Goal: Task Accomplishment & Management: Use online tool/utility

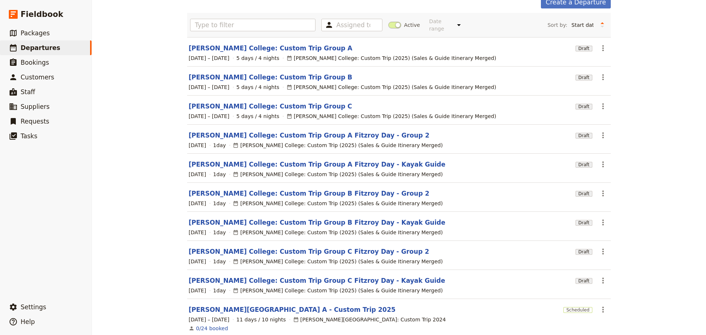
scroll to position [71, 0]
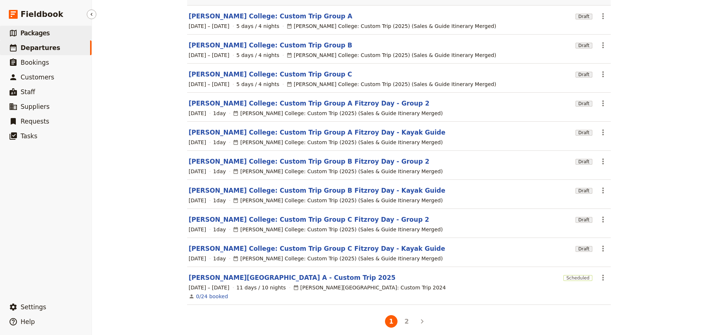
click at [60, 34] on link "​ Packages" at bounding box center [46, 33] width 92 height 15
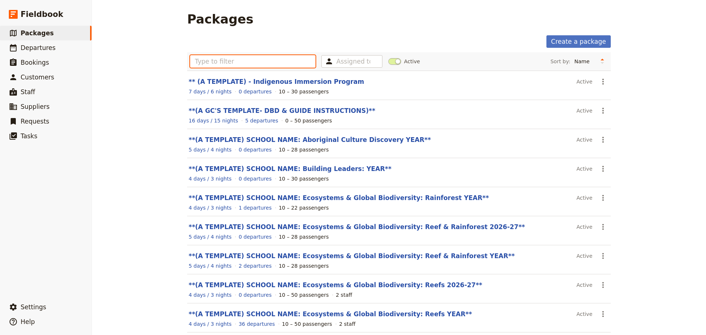
click at [241, 60] on input "text" at bounding box center [252, 61] width 125 height 13
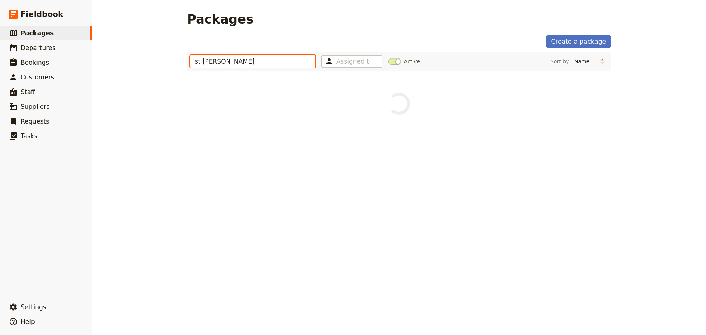
type input "st leo"
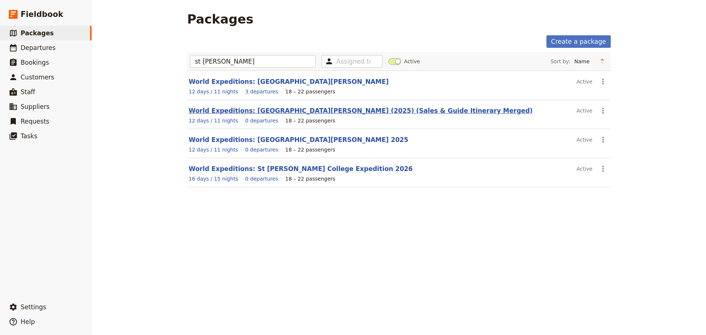
click at [267, 109] on link "World Expeditions: St Leonard's College (2025) (Sales & Guide Itinerary Merged)" at bounding box center [361, 110] width 344 height 7
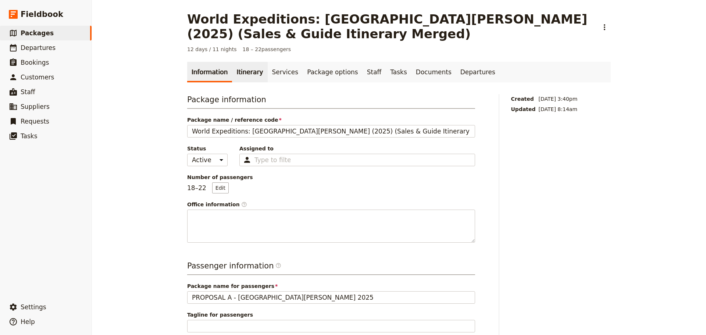
click at [245, 71] on link "Itinerary" at bounding box center [249, 72] width 35 height 21
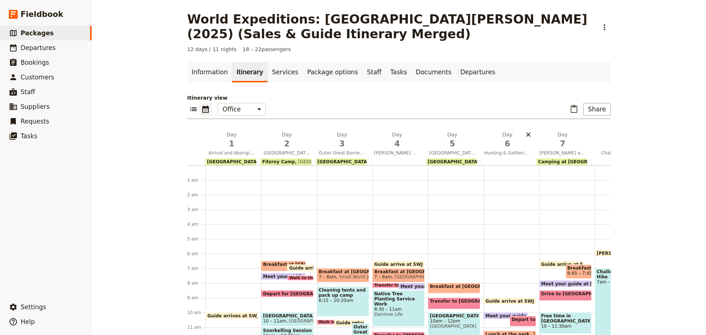
scroll to position [77, 0]
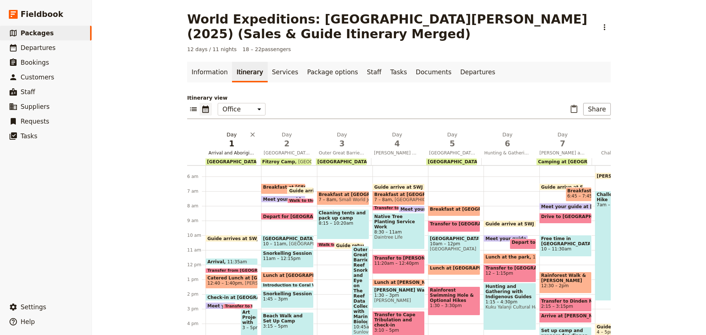
click at [244, 151] on span "Arrival and Aboriginal Art Project" at bounding box center [232, 153] width 52 height 6
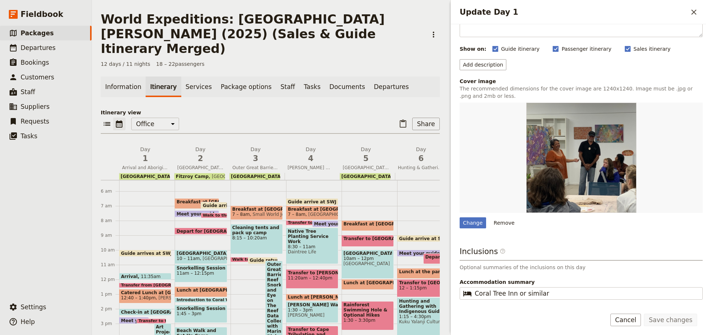
scroll to position [99, 0]
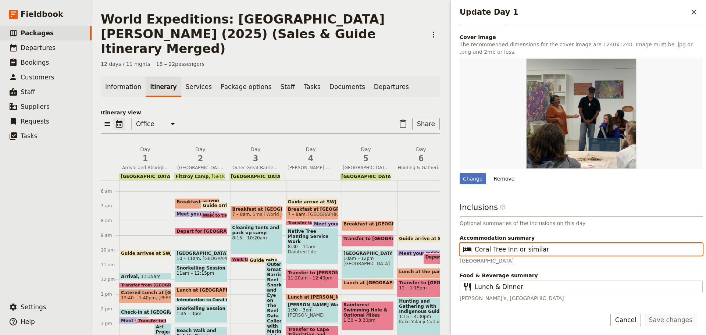
drag, startPoint x: 515, startPoint y: 248, endPoint x: 573, endPoint y: 235, distance: 59.5
click at [574, 249] on input "Coral Tree Inn or similar" at bounding box center [586, 249] width 223 height 9
click at [533, 251] on input "Coral Tree Inn or similar" at bounding box center [586, 249] width 223 height 9
click at [522, 247] on input "Coral Tree Inn or similar" at bounding box center [586, 249] width 223 height 9
drag, startPoint x: 516, startPoint y: 249, endPoint x: 551, endPoint y: 250, distance: 35.0
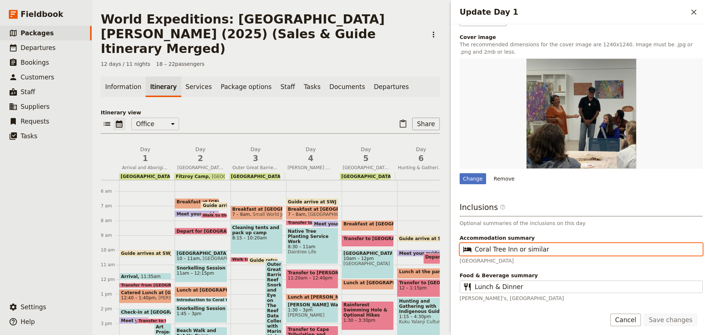
click at [551, 250] on input "Coral Tree Inn or similar" at bounding box center [586, 249] width 223 height 9
type input "Coral Tree Inn"
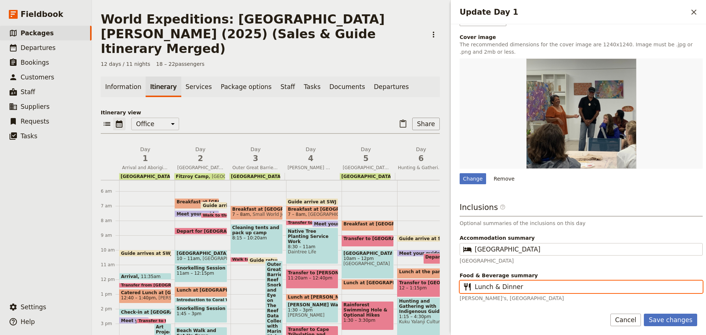
click at [492, 283] on input "Lunch & Dinner" at bounding box center [586, 286] width 223 height 9
type input "Lunch, Dinner"
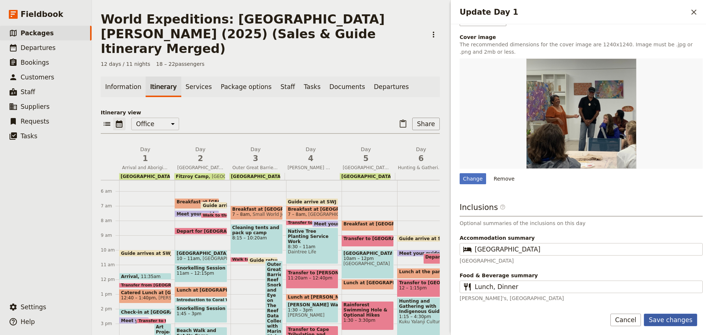
click at [657, 317] on button "Save changes" at bounding box center [670, 320] width 53 height 13
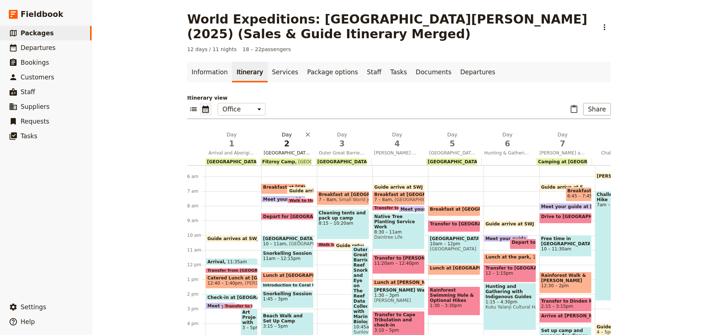
click at [269, 150] on span "Fitzroy Island Great Barrier Reef & Turtle Rehabilitation Centre" at bounding box center [287, 153] width 52 height 6
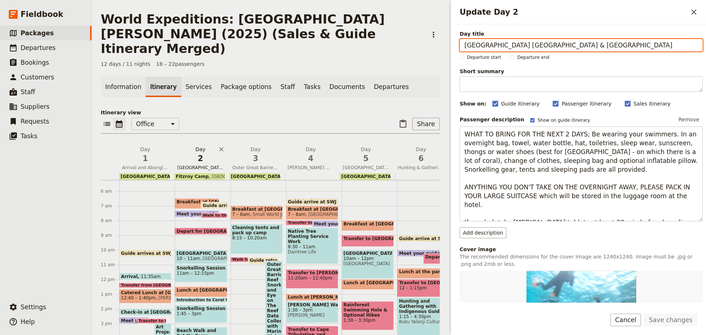
drag, startPoint x: 197, startPoint y: 154, endPoint x: 218, endPoint y: 142, distance: 23.9
click at [197, 165] on span "Fitzroy Island Great Barrier Reef & Turtle Rehabilitation Centre" at bounding box center [200, 168] width 52 height 6
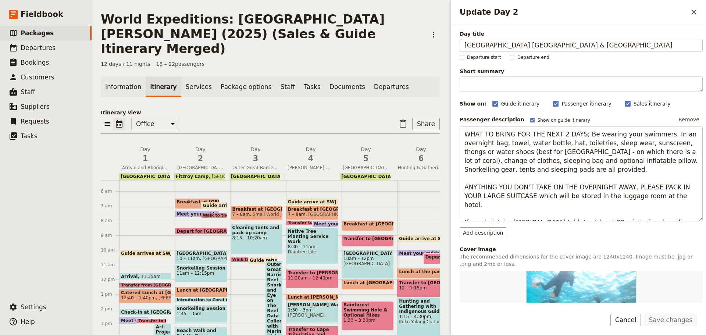
drag, startPoint x: 554, startPoint y: 45, endPoint x: 706, endPoint y: 49, distance: 151.6
click at [706, 49] on div "Day title Fitzroy Island Great Barrier Reef & Turtle Rehabilitation Centre Depa…" at bounding box center [578, 163] width 255 height 278
type input "Fitzroy Island Great Barrier Reef"
click at [663, 316] on button "Save changes" at bounding box center [670, 320] width 53 height 13
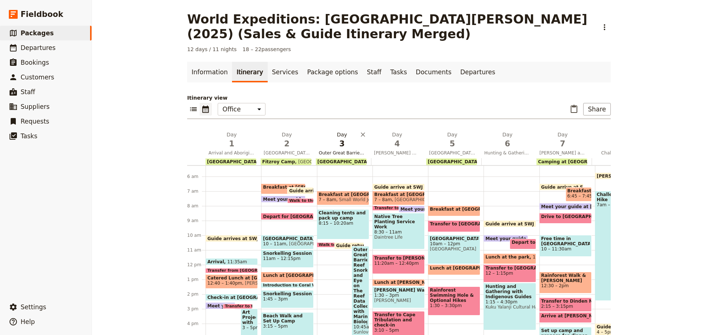
click at [350, 149] on button "Day 3 Outer Great Barrier Reef Snorkelling and Eye on The Reef Data Collection …" at bounding box center [343, 144] width 55 height 27
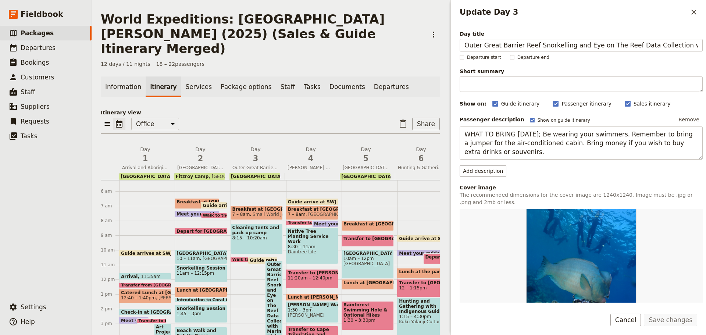
scroll to position [0, 32]
click at [468, 47] on input "Outer Great Barrier Reef Snorkelling and Eye on The Reef Data Collection with M…" at bounding box center [581, 45] width 243 height 13
drag, startPoint x: 546, startPoint y: 45, endPoint x: 706, endPoint y: 0, distance: 166.3
click at [706, 0] on div "Update Day 3 ​ Day title Outer Great TurtleBarrier Reef Snorkelling and Eye on …" at bounding box center [579, 167] width 256 height 335
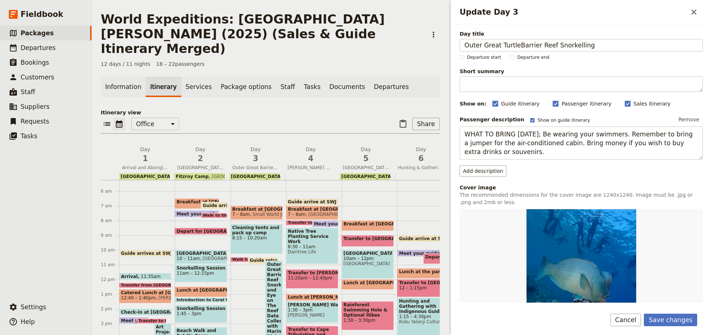
scroll to position [0, 0]
click at [469, 44] on input "Outer Great TurtleBarrier Reef Snorkelling" at bounding box center [581, 45] width 243 height 13
click at [500, 45] on input "Outer Great TurtleBarrier Reef Snorkelling" at bounding box center [581, 45] width 243 height 13
click at [500, 44] on input "Outer Great TurtleBarrier Reef Snorkelling" at bounding box center [581, 45] width 243 height 13
click at [504, 46] on input "Outer Great TurtleBarrier Reef Snorkelling" at bounding box center [581, 45] width 243 height 13
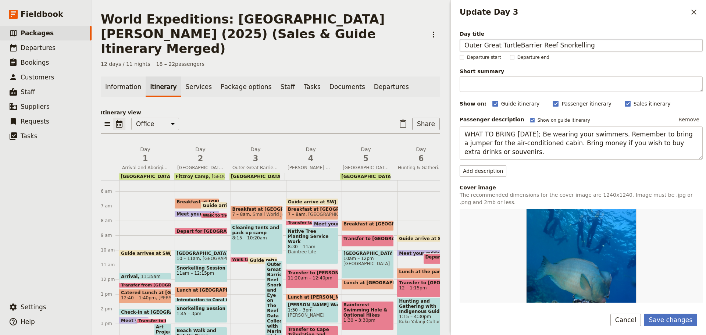
click at [504, 46] on input "Outer Great TurtleBarrier Reef Snorkelling" at bounding box center [581, 45] width 243 height 13
click at [516, 42] on input "Outer Great TurtleBarrier Reef Snorkelling" at bounding box center [581, 45] width 243 height 13
type input "Turlte Rehab & Outer Great Barrier Reef Snorkelling"
click at [684, 318] on button "Save changes" at bounding box center [670, 320] width 53 height 13
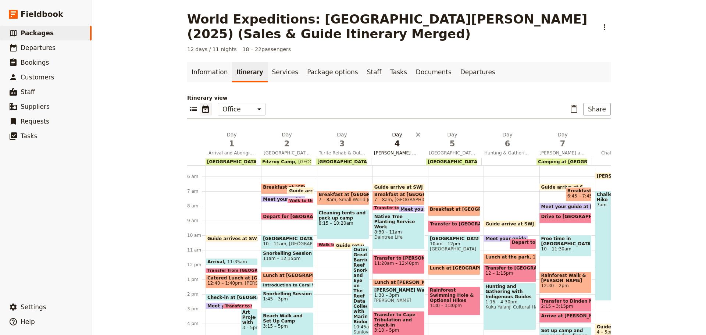
click at [405, 155] on span "Mossman Gorge Walk and Daintree Rainforest" at bounding box center [397, 153] width 52 height 6
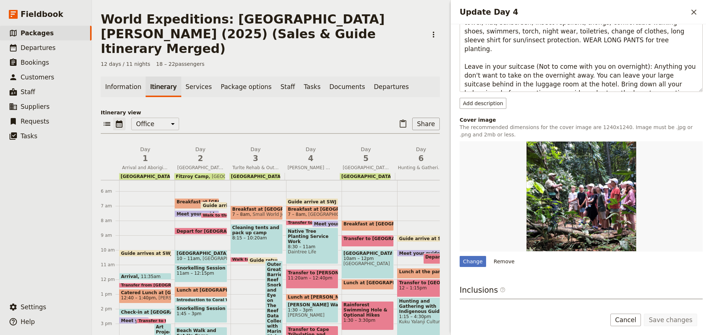
scroll to position [195, 0]
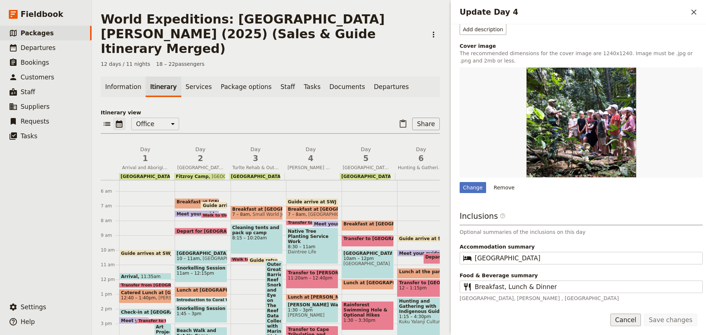
click at [627, 315] on button "Cancel" at bounding box center [626, 320] width 31 height 13
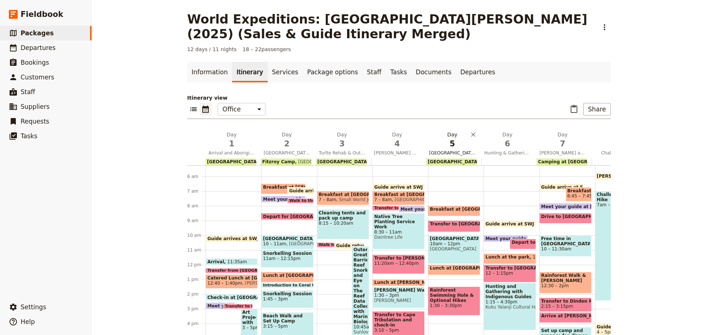
click at [468, 154] on span "Daintree Discovery Centre and Optional Hikes" at bounding box center [452, 153] width 52 height 6
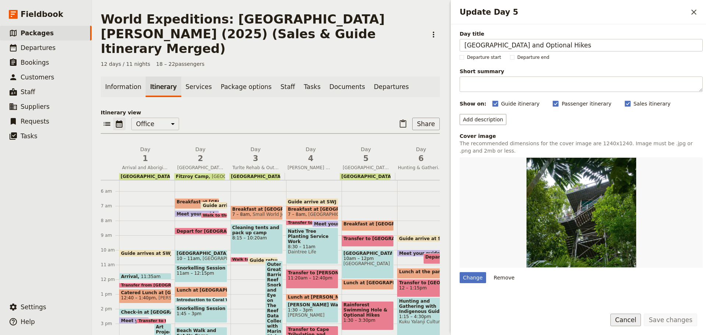
click at [630, 319] on button "Cancel" at bounding box center [626, 320] width 31 height 13
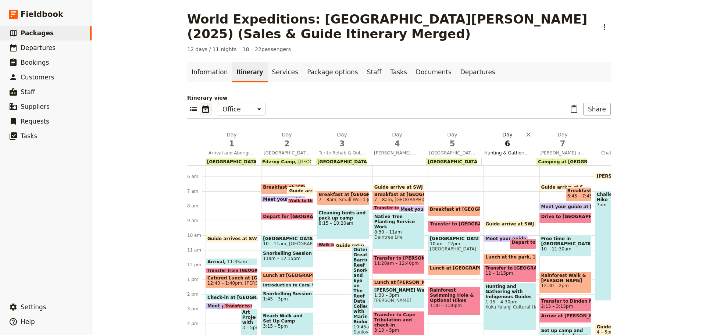
click at [527, 154] on span "Hunting & Gathering with Indigenous Guides" at bounding box center [507, 153] width 52 height 6
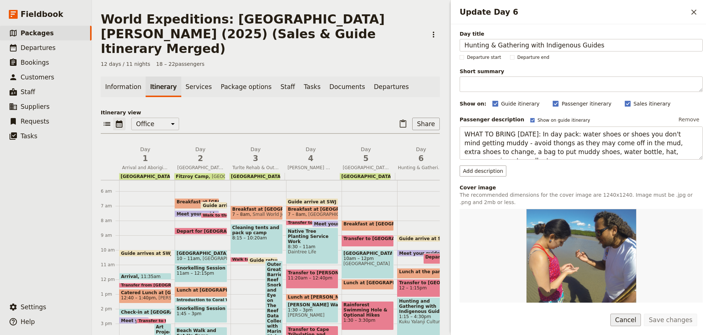
click at [622, 320] on button "Cancel" at bounding box center [626, 320] width 31 height 13
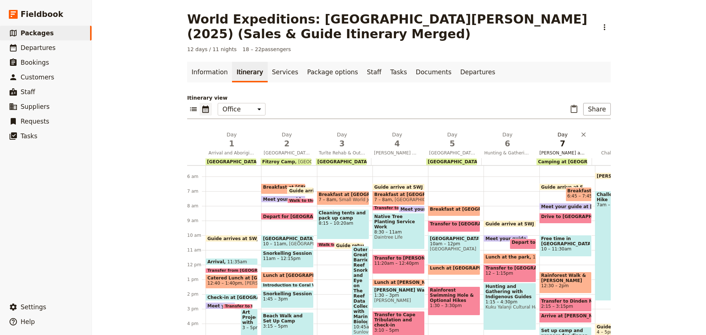
click at [566, 154] on span "Kuranda and Davies Creek/Dinden National Park" at bounding box center [563, 153] width 52 height 6
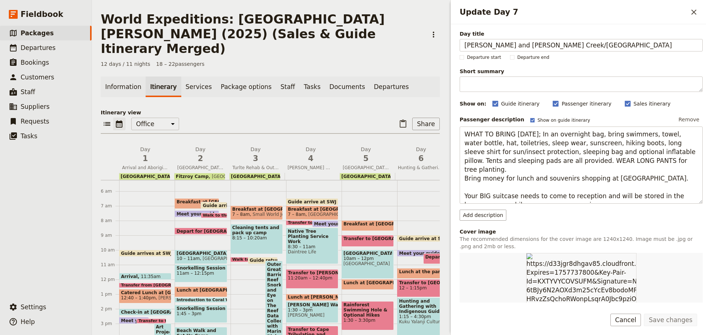
click at [631, 317] on button "Cancel" at bounding box center [626, 320] width 31 height 13
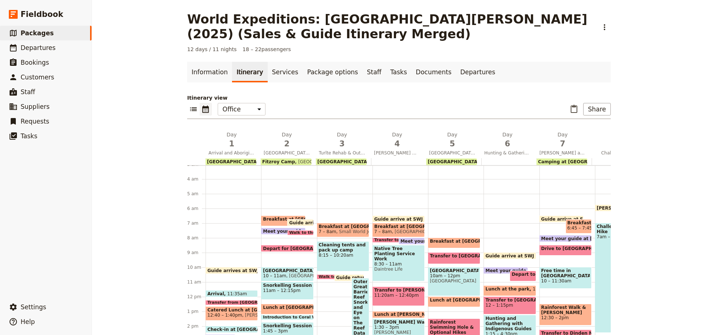
scroll to position [33, 0]
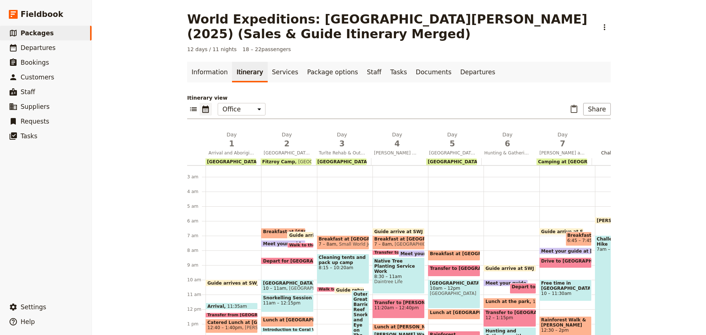
click at [601, 151] on span "Challenge Hike" at bounding box center [618, 153] width 52 height 6
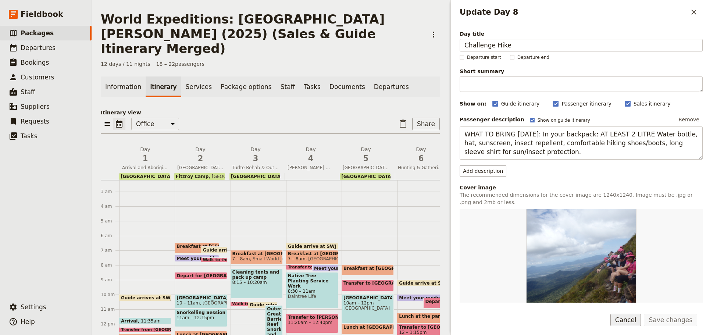
click at [622, 319] on button "Cancel" at bounding box center [626, 320] width 31 height 13
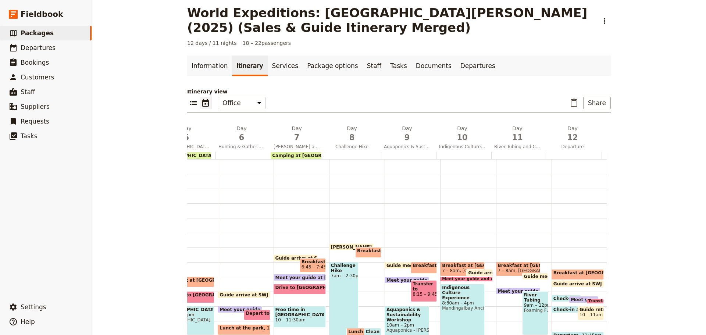
scroll to position [0, 0]
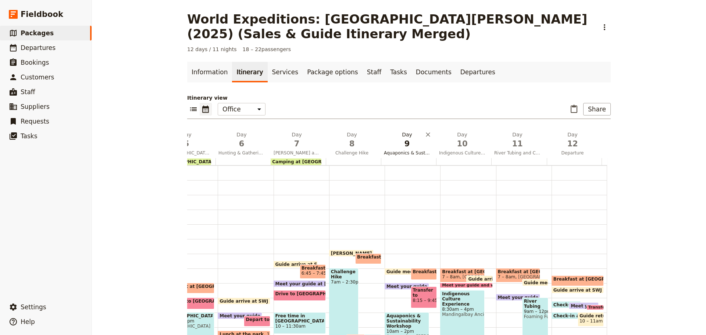
click at [409, 157] on button "Day 9 Aquaponics & Sustainability Workshop" at bounding box center [408, 144] width 55 height 27
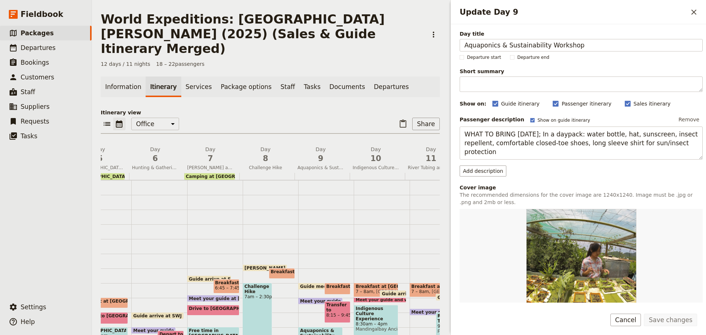
drag, startPoint x: 576, startPoint y: 44, endPoint x: 393, endPoint y: 59, distance: 184.2
click at [393, 59] on div "World Expeditions: St Leonard's College (2025) (Sales & Guide Itinerary Merged)…" at bounding box center [399, 167] width 614 height 335
type input "D"
click at [463, 46] on input "Mangrove Workshop" at bounding box center [581, 45] width 243 height 13
type input "Returning Cairns and Mangrove Workshop"
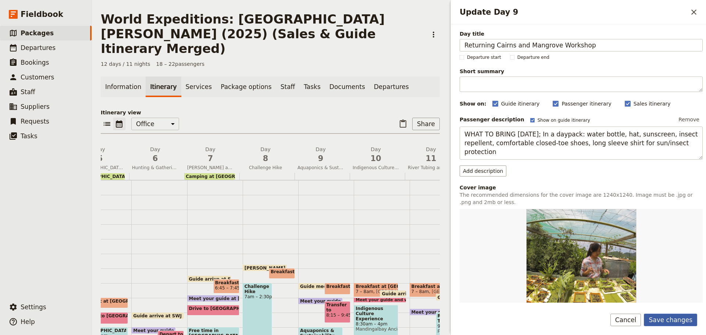
click at [671, 321] on button "Save changes" at bounding box center [670, 320] width 53 height 13
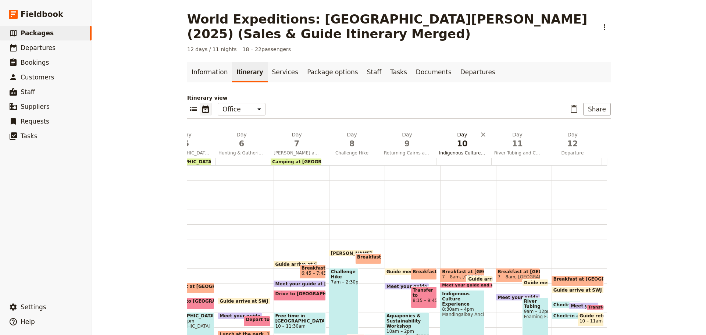
click at [482, 150] on span "Indigenous Culture Experience" at bounding box center [462, 153] width 52 height 6
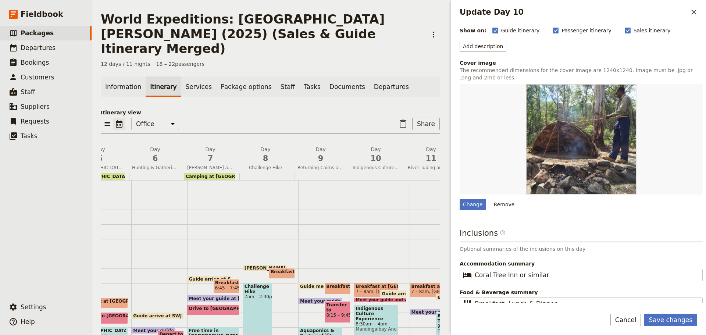
scroll to position [90, 0]
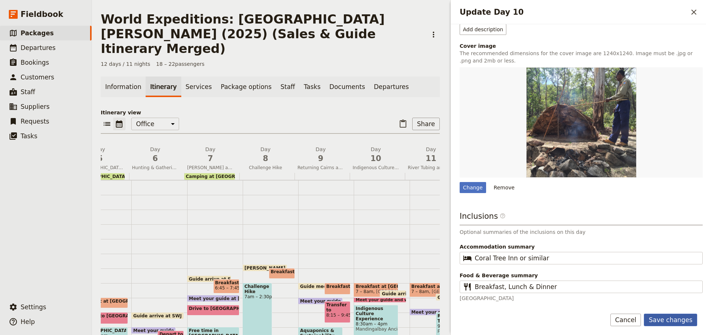
type input "Indigenous Culture Experience and Banana Farm"
click at [669, 319] on button "Save changes" at bounding box center [670, 320] width 53 height 13
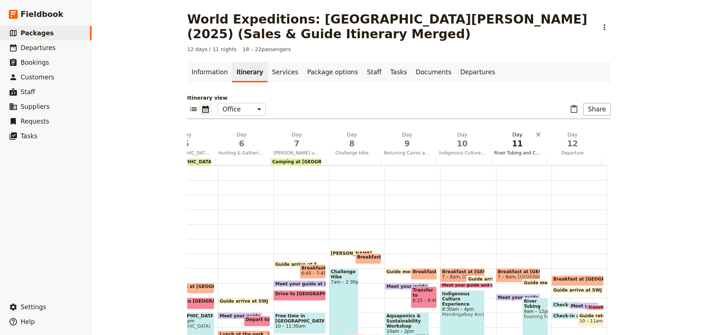
click at [512, 154] on span "River Tubing and Community Service Project for the Homeless" at bounding box center [517, 153] width 52 height 6
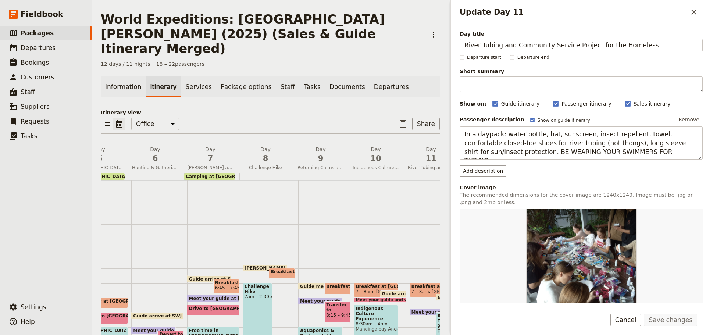
drag, startPoint x: 512, startPoint y: 48, endPoint x: 292, endPoint y: 31, distance: 221.0
click at [292, 31] on div "World Expeditions: St Leonard's College (2025) (Sales & Guide Itinerary Merged)…" at bounding box center [399, 167] width 614 height 335
click at [592, 47] on input "Community Service Project for the Homeless" at bounding box center [581, 45] width 243 height 13
type input "Community Service Project for the Homeless and River Tubing"
click at [684, 322] on button "Save changes" at bounding box center [670, 320] width 53 height 13
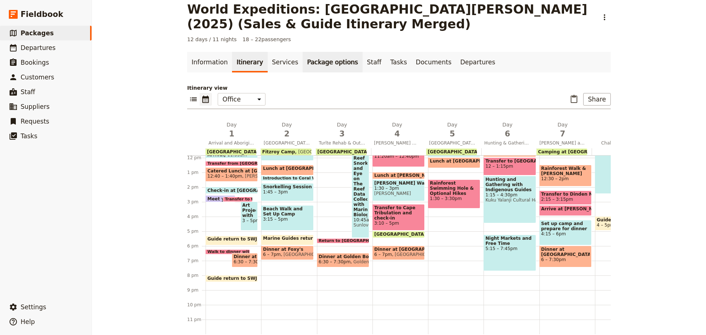
scroll to position [0, 0]
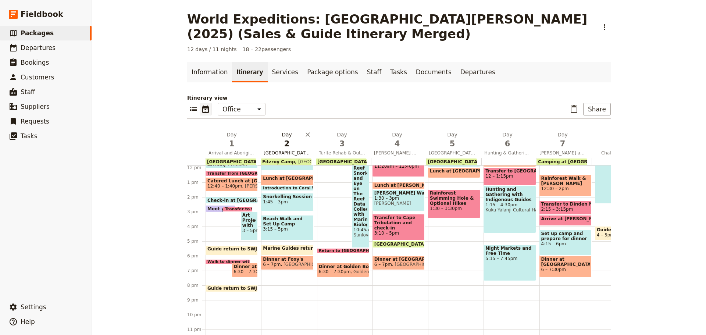
click at [299, 151] on span "Fitzroy Island Great Barrier Reef" at bounding box center [287, 153] width 52 height 6
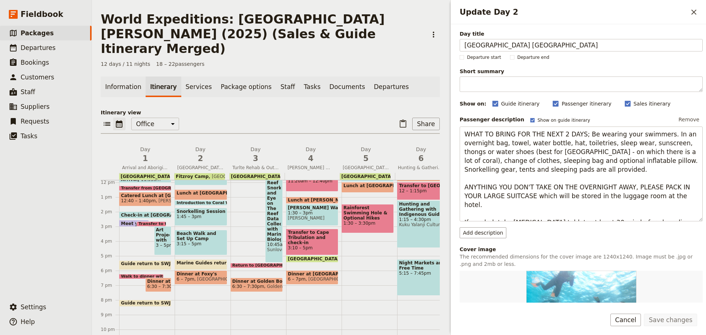
drag, startPoint x: 504, startPoint y: 46, endPoint x: 706, endPoint y: -12, distance: 210.5
click at [706, 0] on html "Fieldbook ​ ​ Fieldbook ​ ​ Packages ​ Departures ​ Bookings ​ Customers ​ Staf…" at bounding box center [353, 167] width 706 height 335
type input "Fitzroy Island Snorkelling"
click at [684, 320] on button "Save changes" at bounding box center [670, 320] width 53 height 13
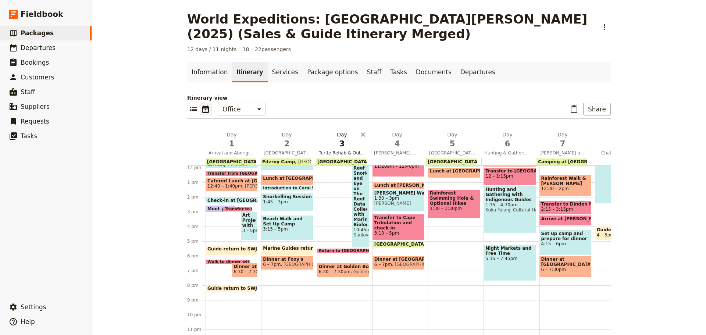
click at [351, 153] on span "Turlte Rehab & Outer Great Barrier Reef Snorkelling" at bounding box center [342, 153] width 52 height 6
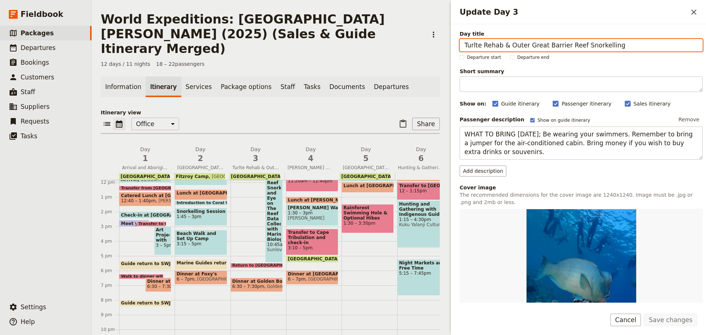
drag, startPoint x: 463, startPoint y: 44, endPoint x: 706, endPoint y: 0, distance: 246.3
click at [706, 18] on div "Update Day 3 ​ Day title Turlte Rehab & Outer Great Barrier Reef Snorkelling De…" at bounding box center [579, 167] width 256 height 335
paste input "tle Rehabilitation Centre and Outer Great Barrier Reef with Marine Biologist"
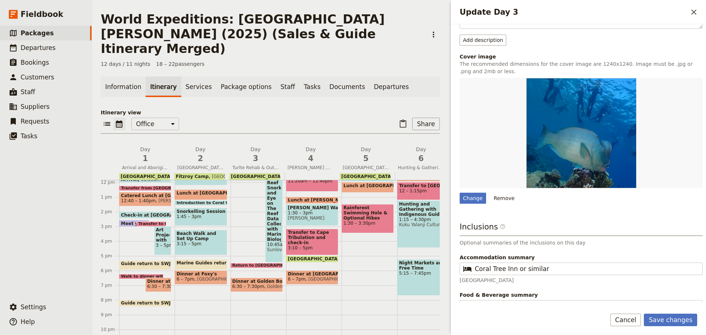
scroll to position [150, 0]
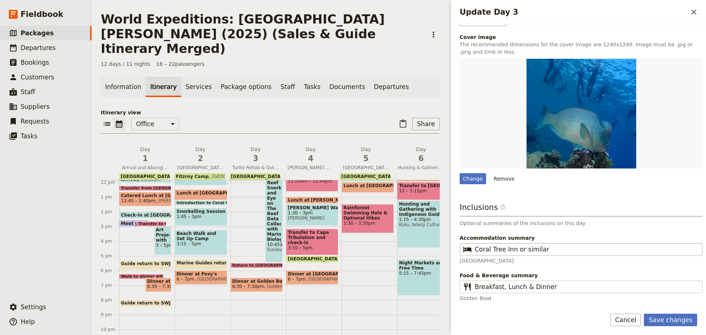
type input "Turtle Rehabilitation Centre and Outer Great Barrier Reef with Marine Biologist"
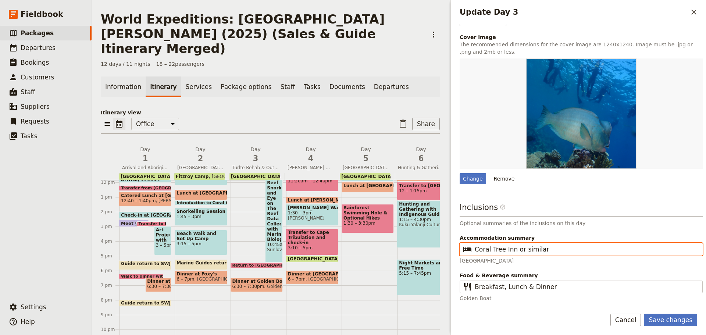
drag, startPoint x: 513, startPoint y: 251, endPoint x: 651, endPoint y: 235, distance: 138.6
click at [648, 246] on input "Coral Tree Inn or similar" at bounding box center [586, 249] width 223 height 9
type input "Coral Tree Inn"
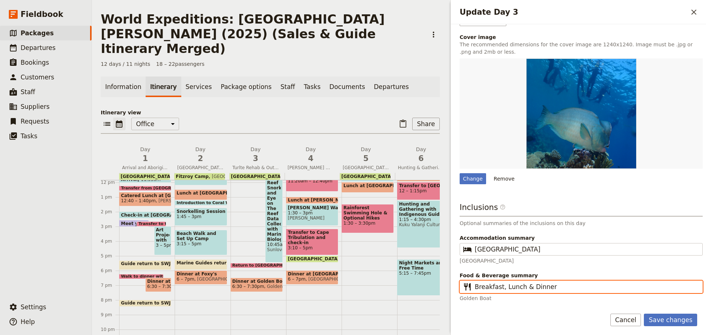
click at [528, 288] on input "Breakfast, Lunch & Dinner" at bounding box center [586, 286] width 223 height 9
type input "Breakfast, Lunch, Dinner"
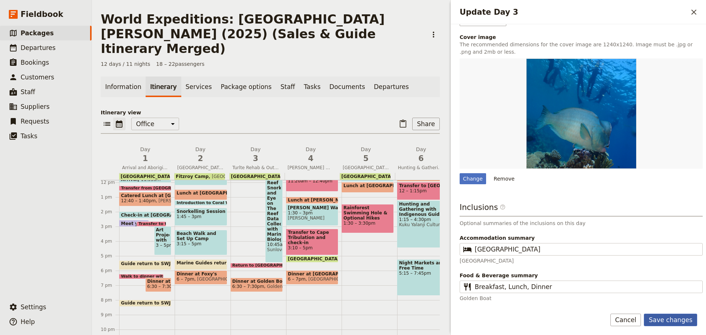
click at [669, 315] on button "Save changes" at bounding box center [670, 320] width 53 height 13
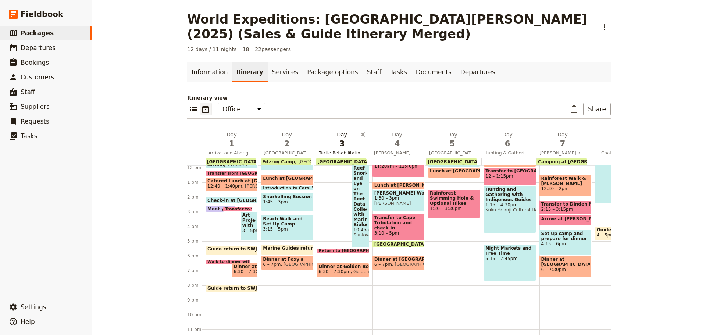
click at [264, 153] on span "Fitzroy Island Snorkelling" at bounding box center [287, 153] width 52 height 6
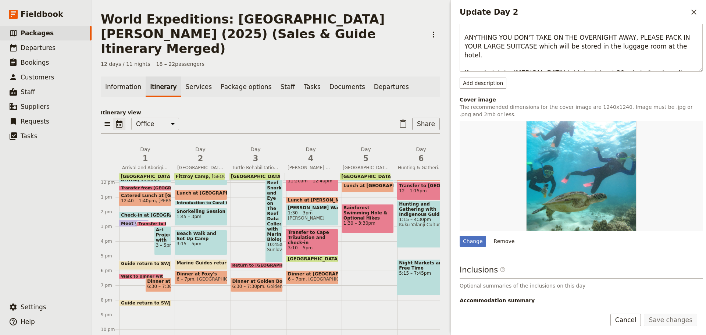
scroll to position [212, 0]
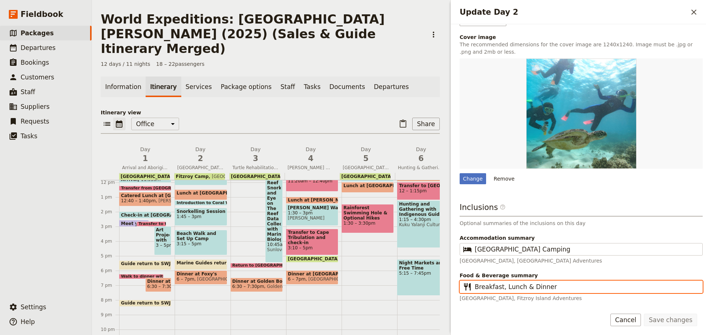
click at [522, 289] on input "Breakfast, Lunch & Dinner" at bounding box center [586, 286] width 223 height 9
type input "Breakfast, Lunch, Dinner"
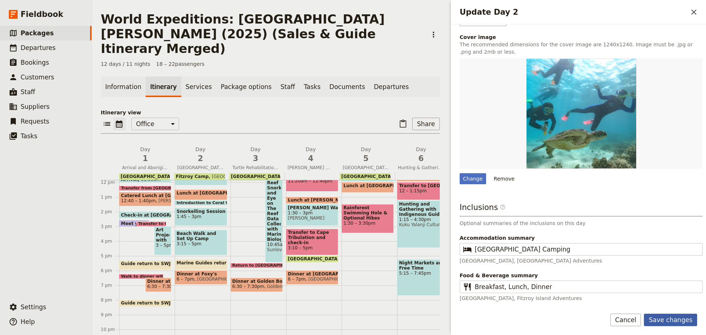
click at [688, 319] on button "Save changes" at bounding box center [670, 320] width 53 height 13
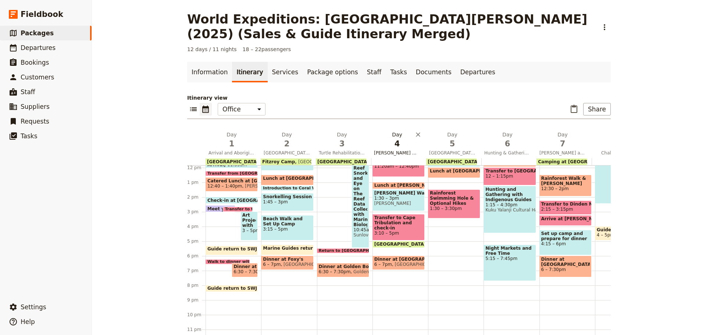
click at [394, 152] on span "Mossman Gorge Walk and Daintree Rainforest" at bounding box center [397, 153] width 52 height 6
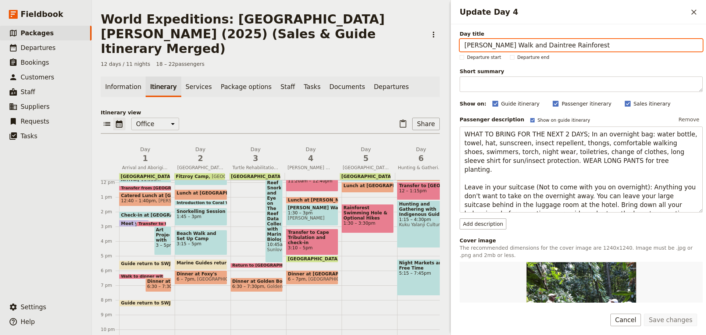
drag, startPoint x: 539, startPoint y: 46, endPoint x: 706, endPoint y: 1, distance: 172.9
click at [706, 19] on div "Update Day 4 ​ Day title Mossman Gorge Walk and Daintree Rainforest Departure s…" at bounding box center [579, 167] width 256 height 335
type input "Mossman Gorge Walk and Tree Planting"
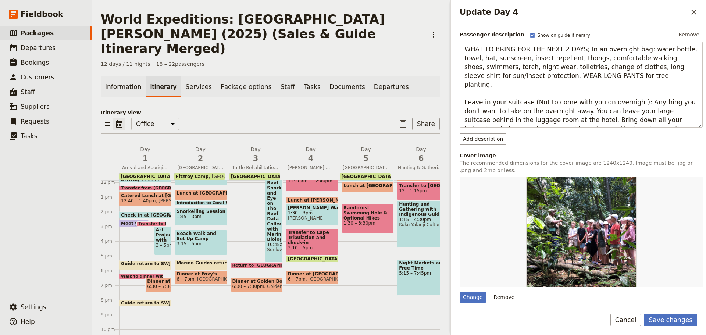
scroll to position [195, 0]
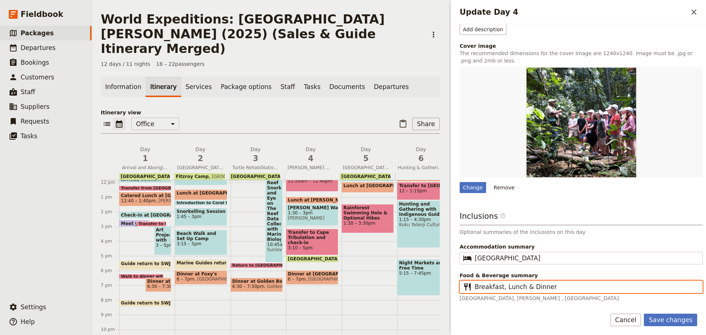
click at [522, 289] on input "Breakfast, Lunch & Dinner" at bounding box center [586, 286] width 223 height 9
type input "Breakfast, Lunch, Dinner"
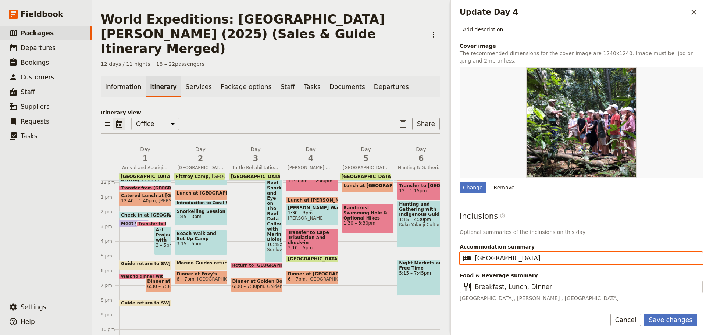
drag, startPoint x: 593, startPoint y: 260, endPoint x: 124, endPoint y: 324, distance: 473.6
click at [124, 324] on div "World Expeditions: St Leonard's College (2025) (Sales & Guide Itinerary Merged)…" at bounding box center [399, 167] width 614 height 335
paste input "Observatory"
type input "Daintree Rainforest Observatory"
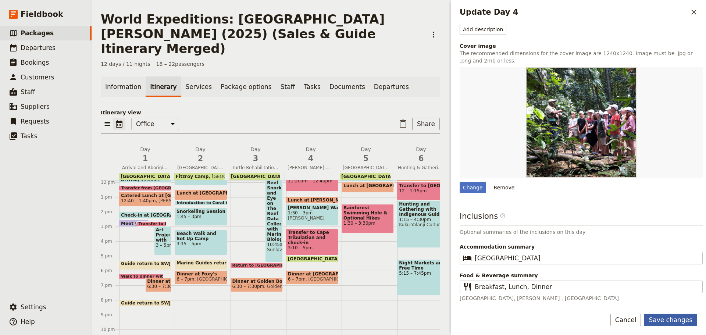
click at [655, 317] on button "Save changes" at bounding box center [670, 320] width 53 height 13
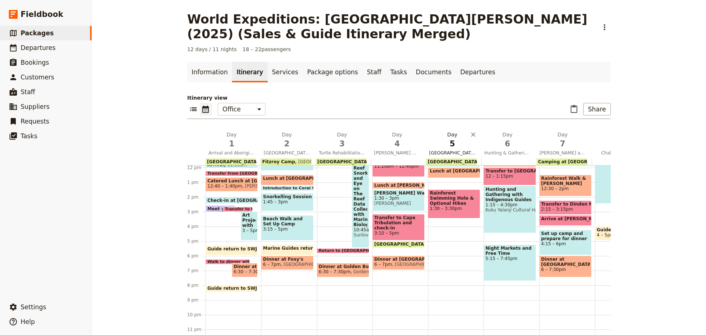
click at [440, 151] on span "Daintree Discovery Centre and Optional Hikes" at bounding box center [452, 153] width 52 height 6
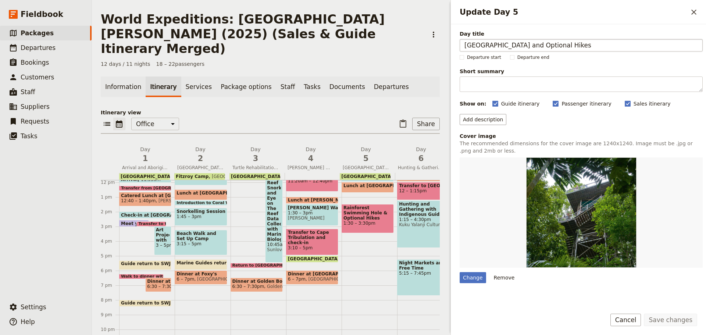
click at [563, 41] on input "Daintree Discovery Centre and Optional Hikes" at bounding box center [581, 45] width 243 height 13
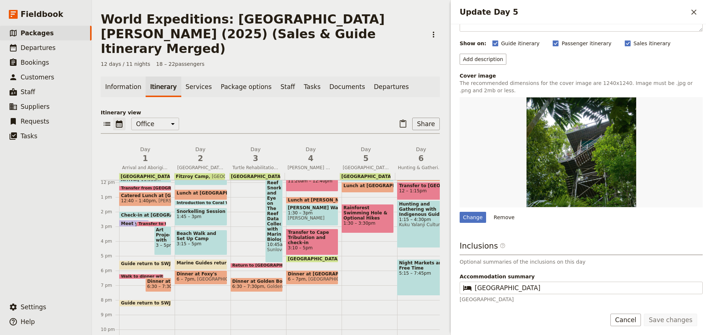
scroll to position [99, 0]
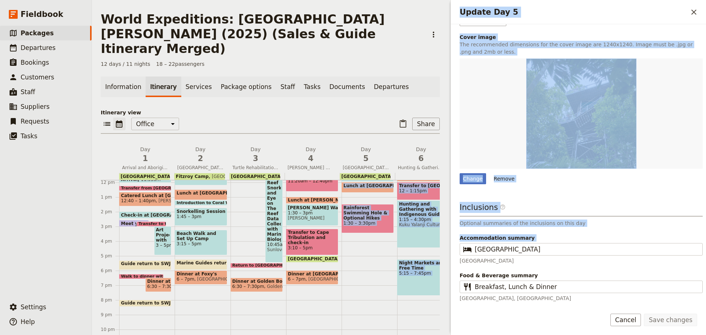
drag, startPoint x: 611, startPoint y: 255, endPoint x: 145, endPoint y: 268, distance: 466.6
click at [145, 269] on div "World Expeditions: St Leonard's College (2025) (Sales & Guide Itinerary Merged)…" at bounding box center [399, 167] width 614 height 335
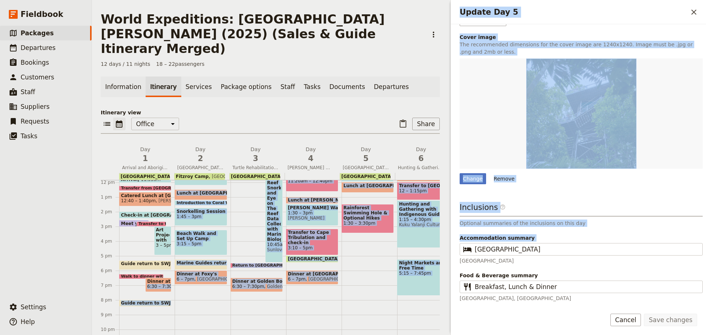
click at [559, 213] on h3 "Inclusions ​" at bounding box center [581, 209] width 243 height 15
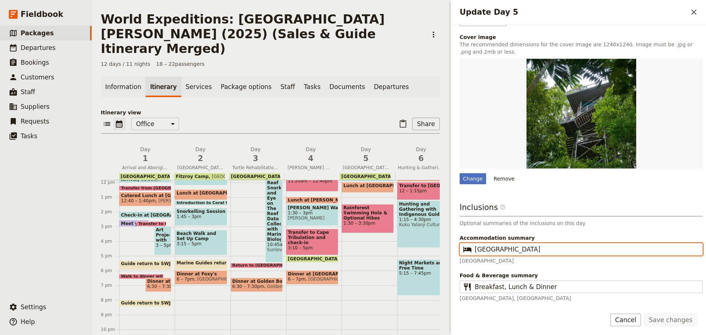
drag, startPoint x: 580, startPoint y: 249, endPoint x: 420, endPoint y: 249, distance: 160.0
click at [420, 249] on div "World Expeditions: St Leonard's College (2025) (Sales & Guide Itinerary Merged)…" at bounding box center [399, 167] width 614 height 335
paste input "Observatory"
type input "Daintree Rainforest Observatory"
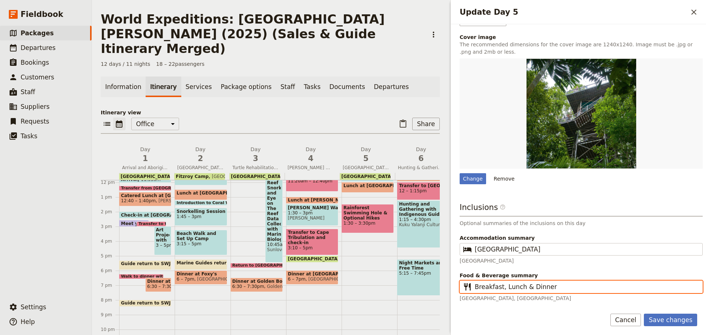
click at [519, 285] on input "Breakfast, Lunch & Dinner" at bounding box center [586, 286] width 223 height 9
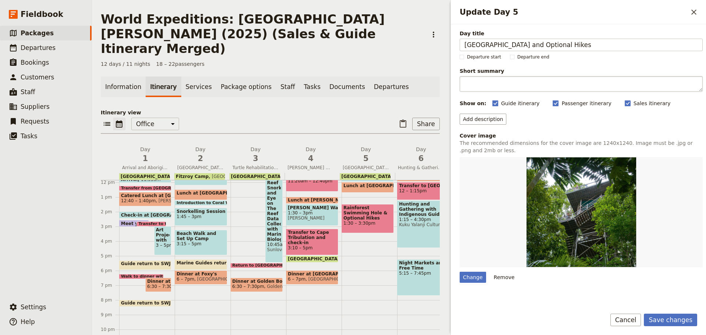
scroll to position [0, 0]
type input "Breakfast, Lunch, Dinner"
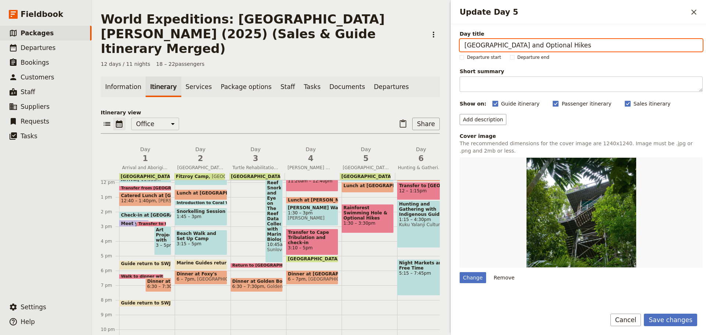
click at [547, 47] on input "Daintree Discovery Centre and Optional Hikes" at bounding box center [581, 45] width 243 height 13
drag, startPoint x: 551, startPoint y: 45, endPoint x: 666, endPoint y: 48, distance: 115.2
click at [666, 48] on input "Daintree Discovery Centre and Optional Hikes" at bounding box center [581, 45] width 243 height 13
type input "Daintree Discovery Centre and Rainforest Swimming Hole"
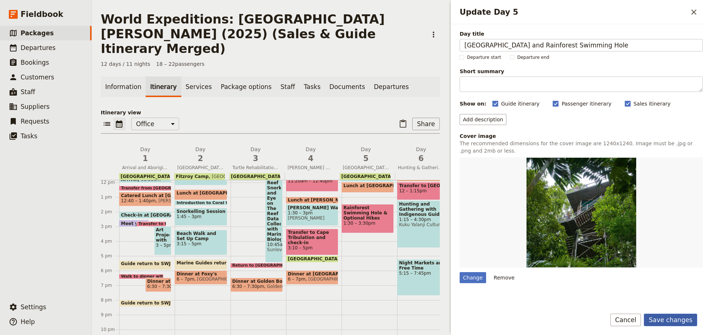
click at [688, 319] on button "Save changes" at bounding box center [670, 320] width 53 height 13
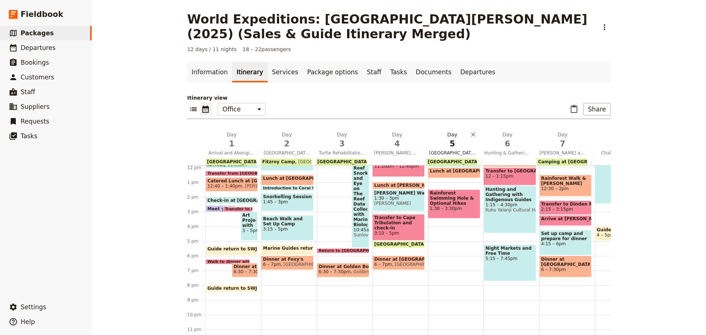
click at [460, 151] on span "Daintree Discovery Centre and Rainforest Swimming Hole" at bounding box center [452, 153] width 52 height 6
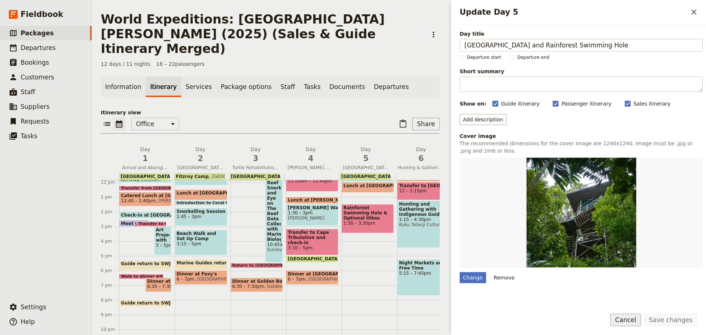
click at [628, 320] on button "Cancel" at bounding box center [626, 320] width 31 height 13
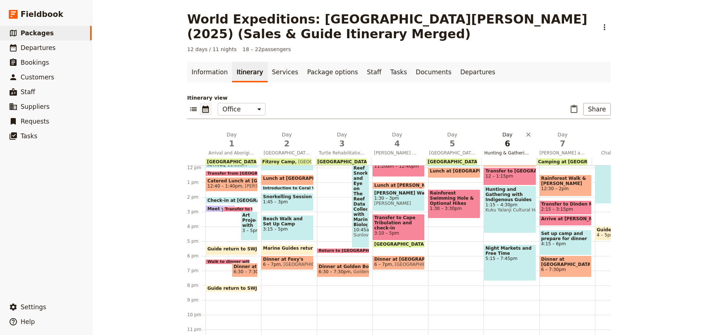
click at [513, 155] on span "Hunting & Gathering with Indigenous Guides" at bounding box center [507, 153] width 52 height 6
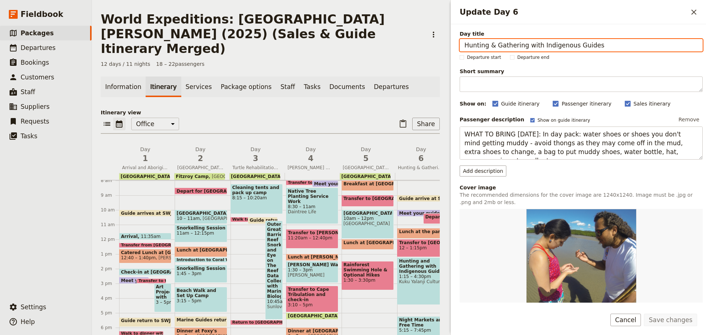
scroll to position [70, 0]
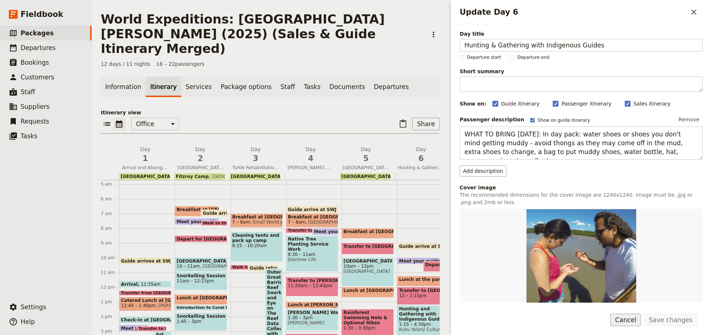
click at [626, 326] on button "Cancel" at bounding box center [626, 320] width 31 height 13
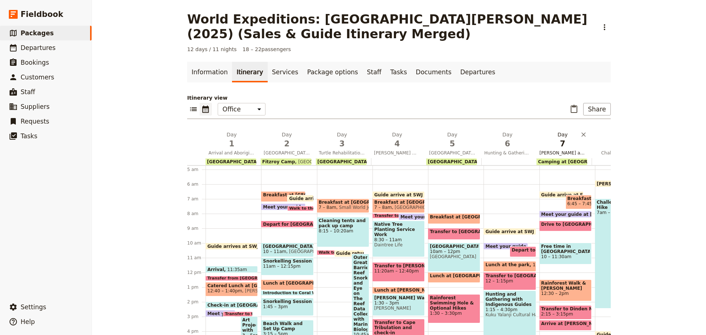
click at [570, 151] on span "Kuranda and Davies Creek/Dinden National Park" at bounding box center [563, 153] width 52 height 6
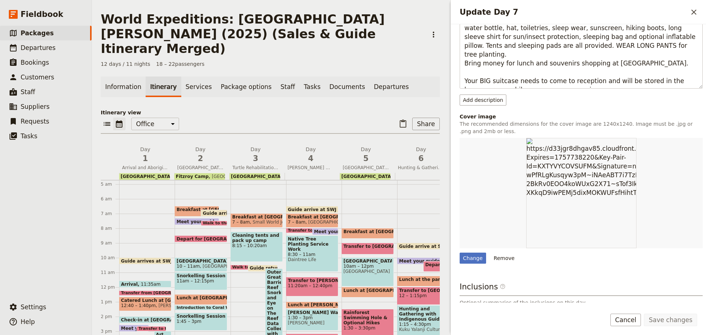
scroll to position [186, 0]
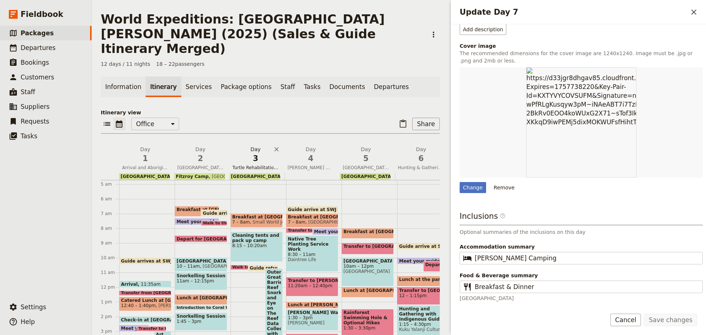
click at [257, 165] on span "Turtle Rehabilitation Centre and Outer Great Barrier Reef with Marine Biologist" at bounding box center [256, 168] width 52 height 6
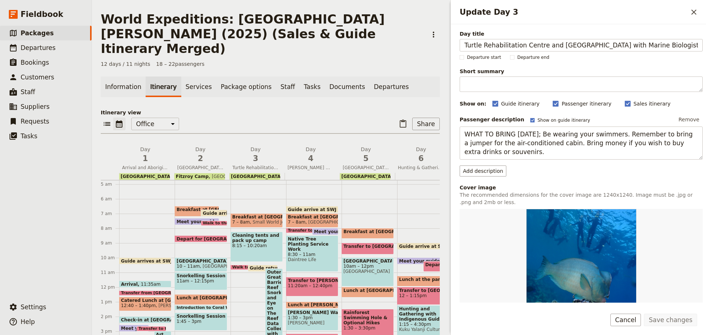
scroll to position [150, 0]
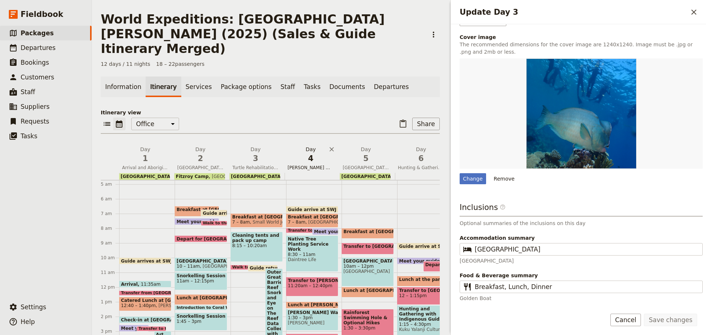
click at [312, 165] on span "Mossman Gorge Walk and Tree Planting" at bounding box center [311, 168] width 52 height 6
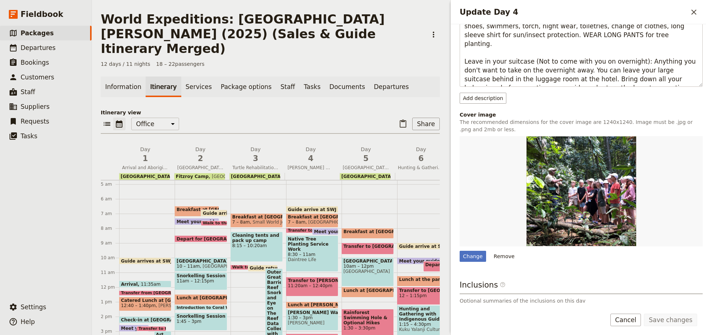
scroll to position [195, 0]
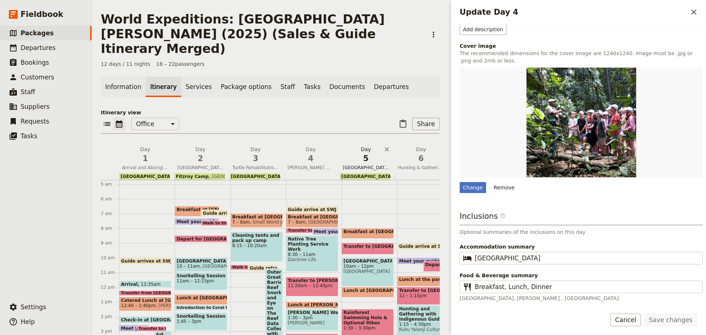
click at [353, 165] on span "Daintree Discovery Centre and Rainforest Swimming Hole" at bounding box center [366, 168] width 52 height 6
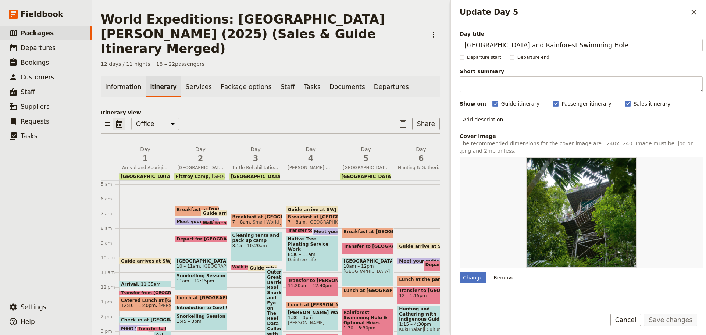
scroll to position [99, 0]
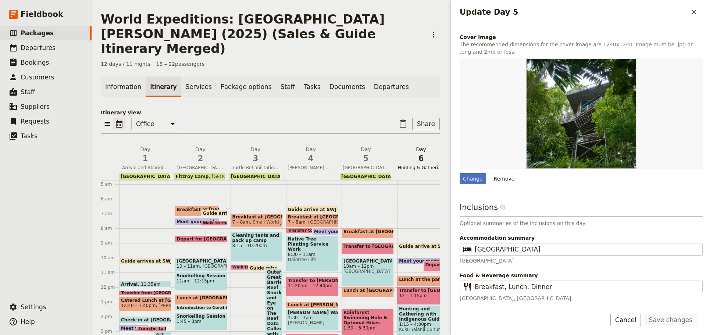
click at [417, 165] on span "Hunting & Gathering with Indigenous Guides" at bounding box center [421, 168] width 52 height 6
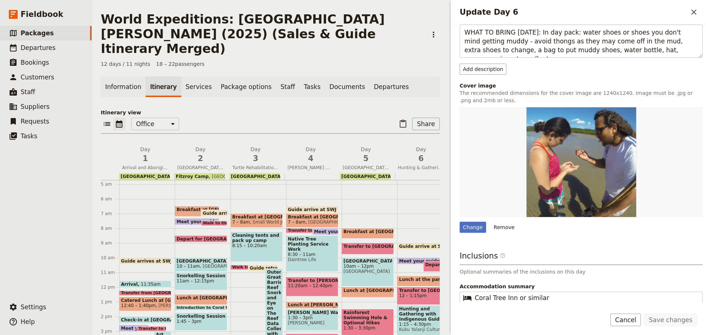
scroll to position [133, 0]
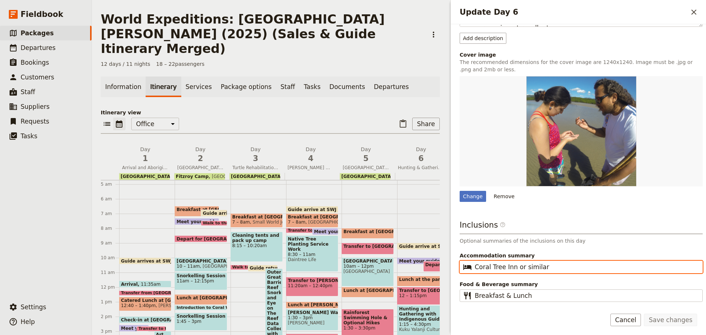
drag, startPoint x: 513, startPoint y: 269, endPoint x: 632, endPoint y: 251, distance: 120.1
click at [631, 251] on div "Inclusions ​ Optional summaries of the inclusions on this day Accommodation sum…" at bounding box center [581, 261] width 243 height 82
type input "Coral Tree Inn"
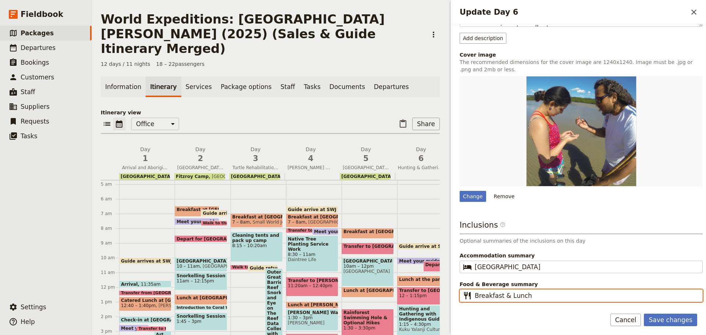
click at [504, 297] on input "Breakfast & Lunch" at bounding box center [586, 295] width 223 height 9
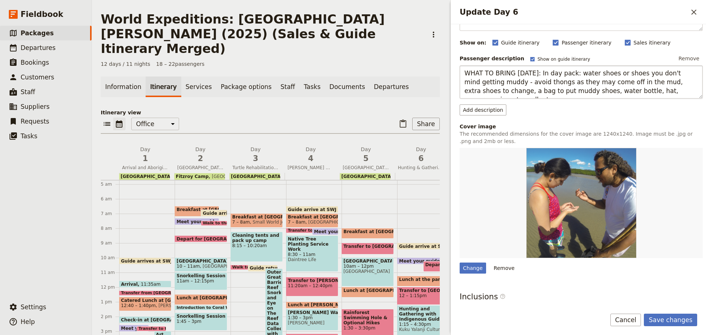
scroll to position [0, 0]
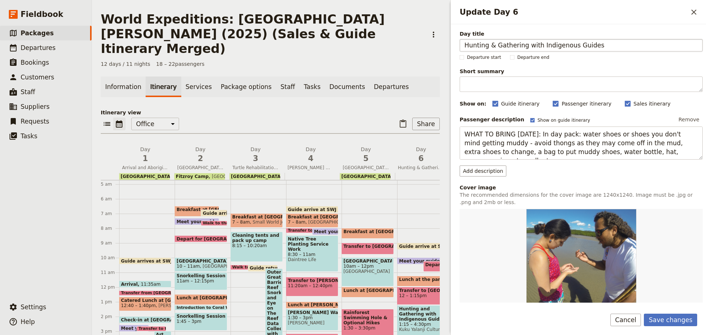
type input "Breakfast, Lunch"
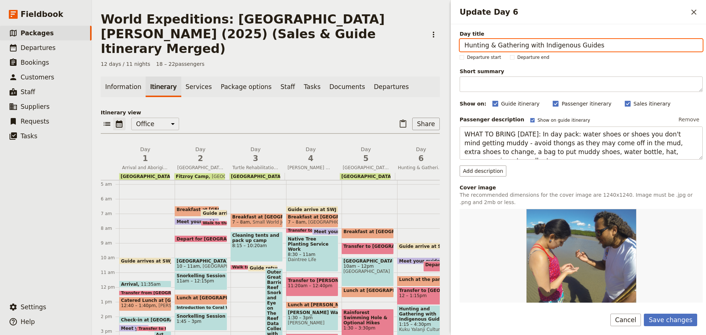
click at [596, 46] on input "Hunting & Gathering with Indigenous Guides" at bounding box center [581, 45] width 243 height 13
type input "Hunting & Gathering with Indigenous Guides and Night Markets"
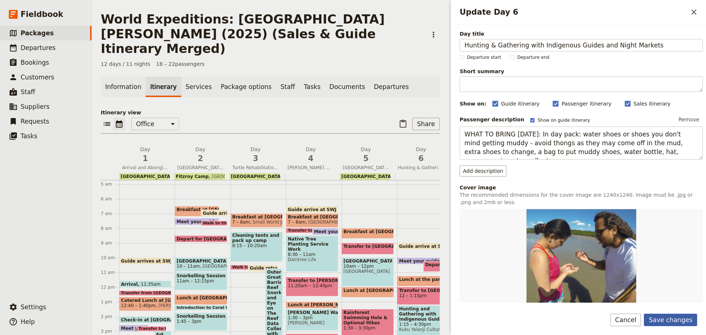
click at [671, 324] on button "Save changes" at bounding box center [670, 320] width 53 height 13
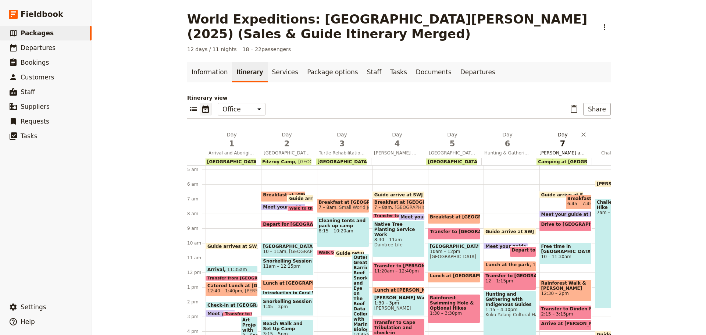
click at [572, 152] on span "Kuranda and Davies Creek/Dinden National Park" at bounding box center [563, 153] width 52 height 6
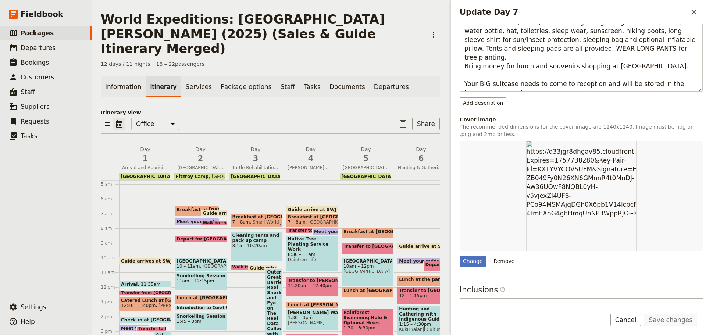
scroll to position [186, 0]
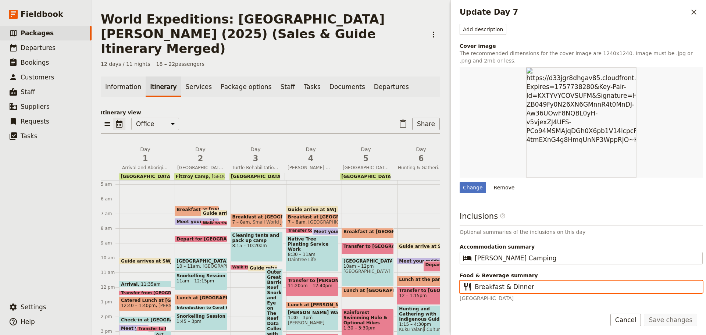
click at [503, 286] on input "Breakfast & Dinner" at bounding box center [586, 286] width 223 height 9
type input "Breakfast, Dinner"
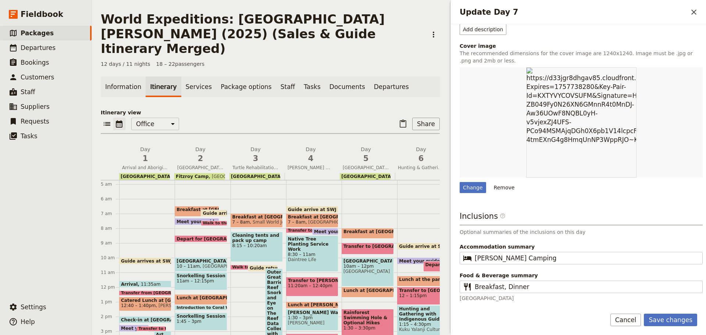
click at [677, 313] on form "Day title Kuranda and Davies Creek/Dinden National Park Departure start Departu…" at bounding box center [578, 179] width 255 height 311
click at [674, 322] on button "Save changes" at bounding box center [670, 320] width 53 height 13
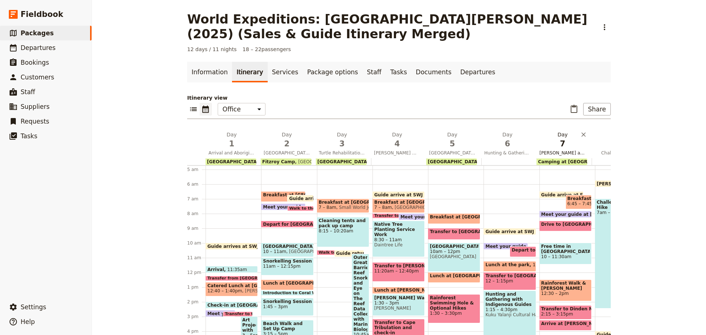
click at [572, 150] on button "Day 7 Kuranda and Davies Creek/Dinden National Park" at bounding box center [564, 144] width 55 height 27
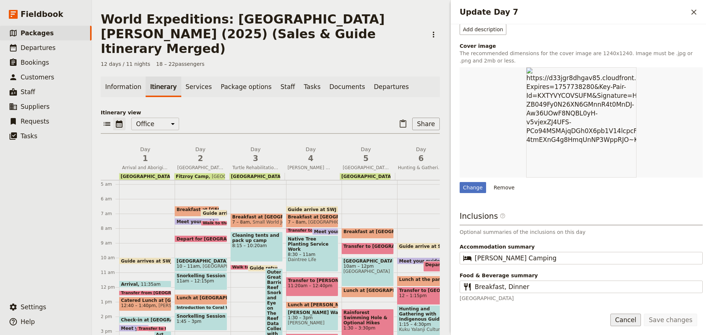
click at [628, 322] on button "Cancel" at bounding box center [626, 320] width 31 height 13
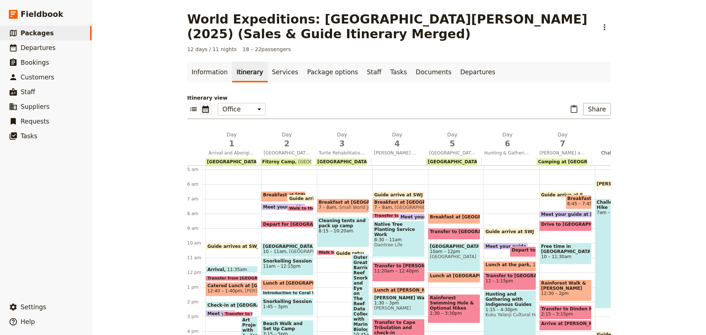
click at [604, 154] on span "Challenge Hike" at bounding box center [618, 153] width 52 height 6
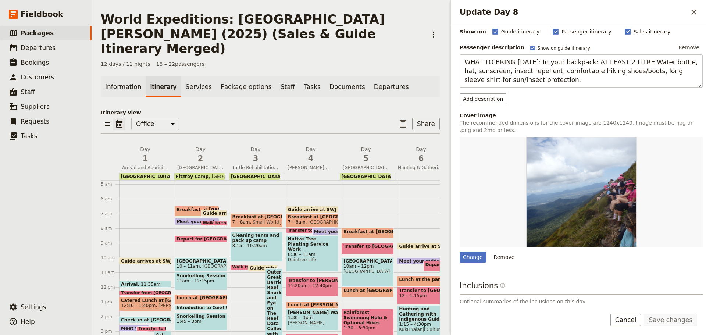
scroll to position [142, 0]
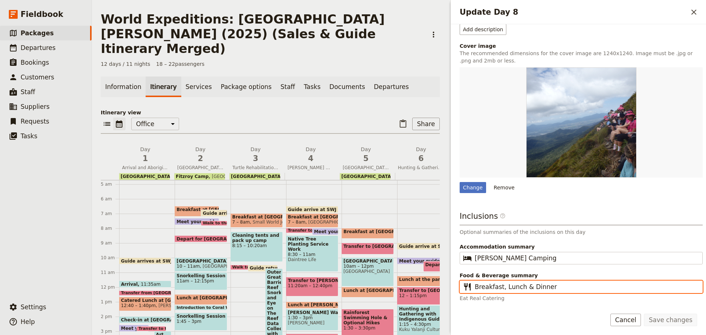
click at [524, 289] on input "Breakfast, Lunch & Dinner" at bounding box center [586, 286] width 223 height 9
type input "Breakfast, Lunch, Dinner"
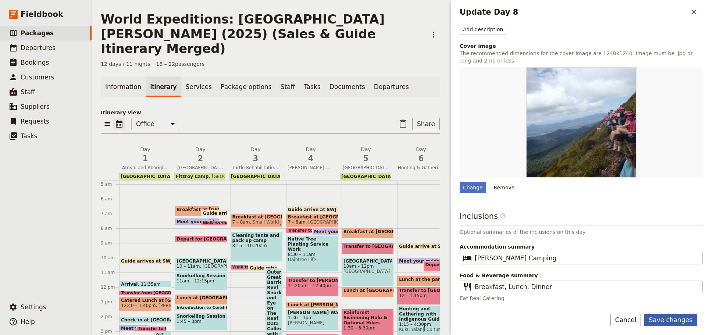
click at [660, 318] on button "Save changes" at bounding box center [670, 320] width 53 height 13
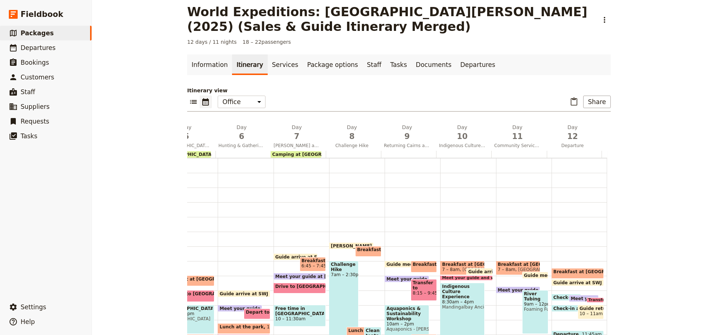
scroll to position [0, 0]
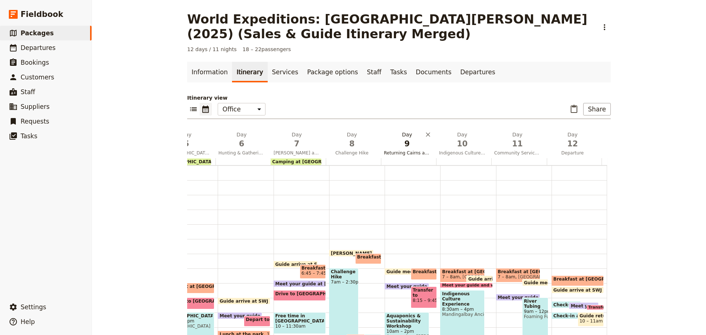
click at [413, 156] on span "Returning Cairns and Mangrove Workshop" at bounding box center [407, 153] width 52 height 6
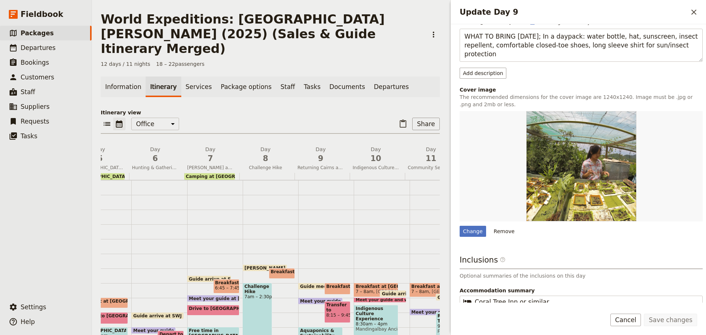
scroll to position [142, 0]
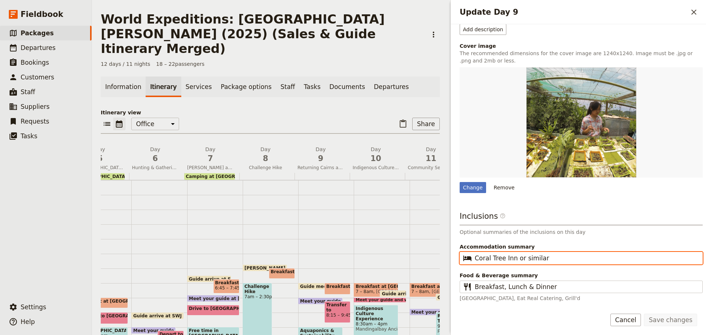
drag, startPoint x: 517, startPoint y: 258, endPoint x: 513, endPoint y: 258, distance: 4.1
click at [515, 258] on input "Coral Tree Inn or similar" at bounding box center [586, 258] width 223 height 9
drag, startPoint x: 512, startPoint y: 258, endPoint x: 572, endPoint y: 257, distance: 59.6
click at [572, 257] on input "Coral Tree Inn or similar" at bounding box center [586, 258] width 223 height 9
type input "Coral Tree Inn"
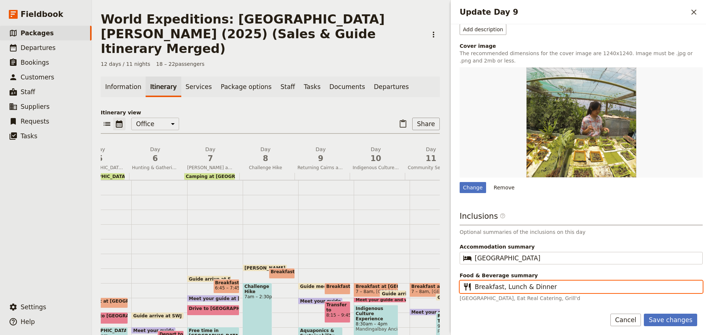
click at [522, 286] on input "Breakfast, Lunch & Dinner" at bounding box center [586, 286] width 223 height 9
type input "Breakfast, Lunch, Dinner"
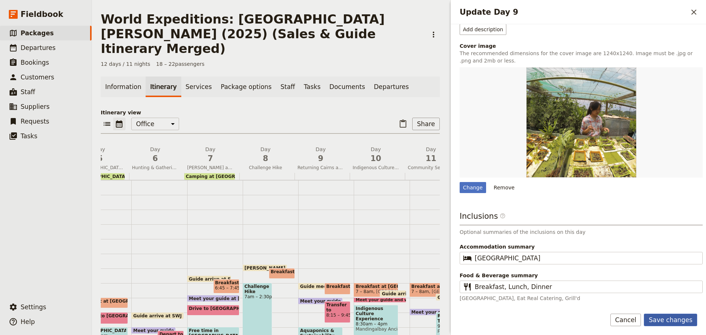
click at [671, 321] on button "Save changes" at bounding box center [670, 320] width 53 height 13
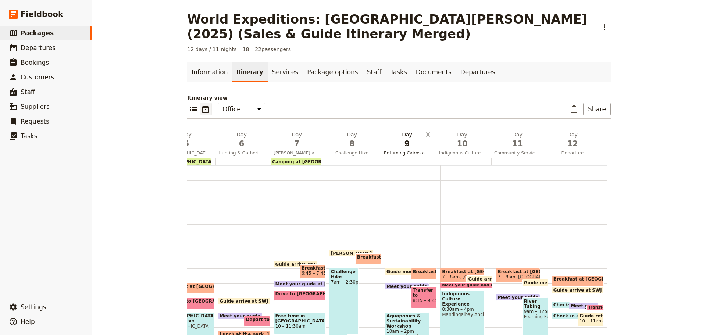
click at [403, 153] on span "Returning Cairns and Mangrove Workshop" at bounding box center [407, 153] width 52 height 6
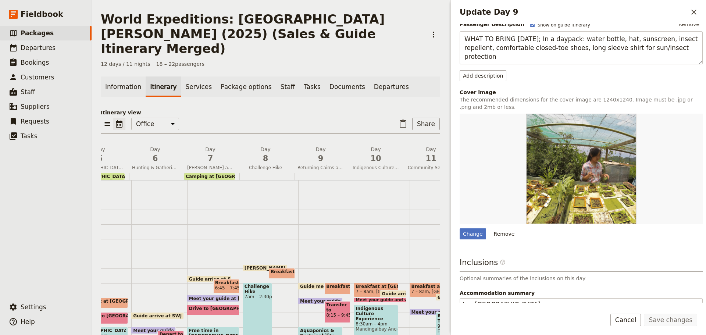
scroll to position [0, 0]
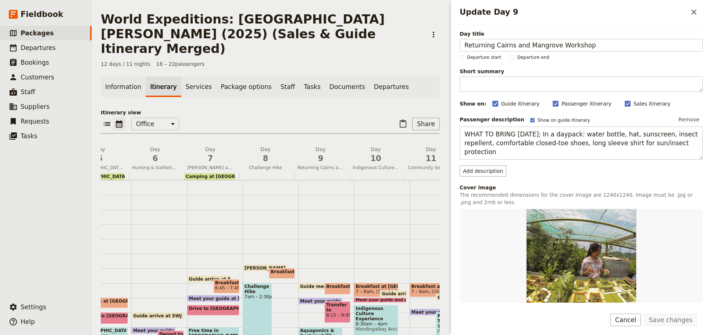
drag, startPoint x: 524, startPoint y: 45, endPoint x: 361, endPoint y: 44, distance: 162.9
click at [361, 44] on div "World Expeditions: St Leonard's College (2025) (Sales & Guide Itinerary Merged)…" at bounding box center [399, 167] width 614 height 335
type input "Mangrove Workshop"
click at [680, 319] on button "Save changes" at bounding box center [670, 320] width 53 height 13
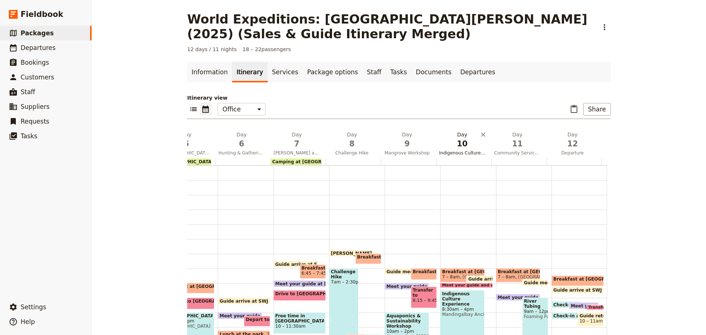
click at [454, 153] on span "Indigenous Culture Experience and Banana Farm" at bounding box center [462, 153] width 52 height 6
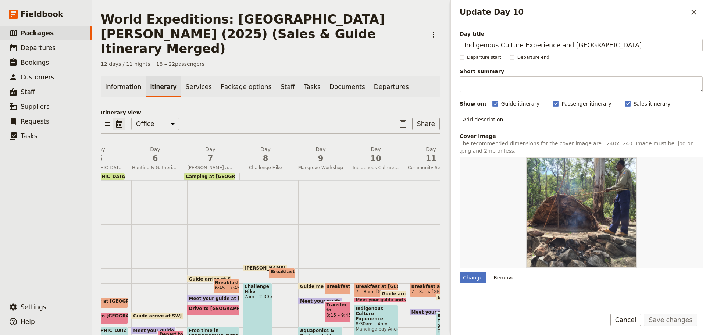
scroll to position [90, 0]
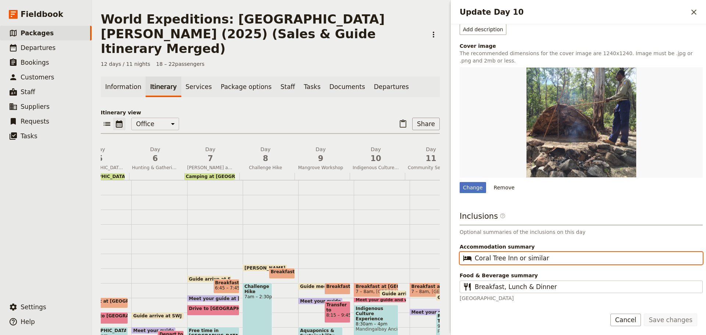
drag, startPoint x: 515, startPoint y: 260, endPoint x: 648, endPoint y: 248, distance: 134.4
click at [638, 248] on label "Accommodation summary ​ Coral Tree Inn or similar" at bounding box center [581, 252] width 243 height 19
type input "Coral Tree Inn"
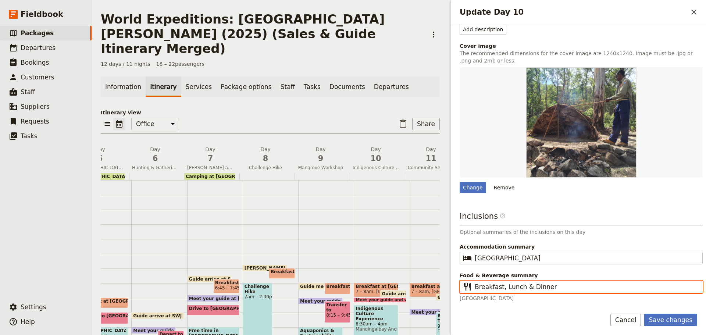
click at [522, 286] on input "Breakfast, Lunch & Dinner" at bounding box center [586, 286] width 223 height 9
type input "Breakfast, Lunch, Dinner"
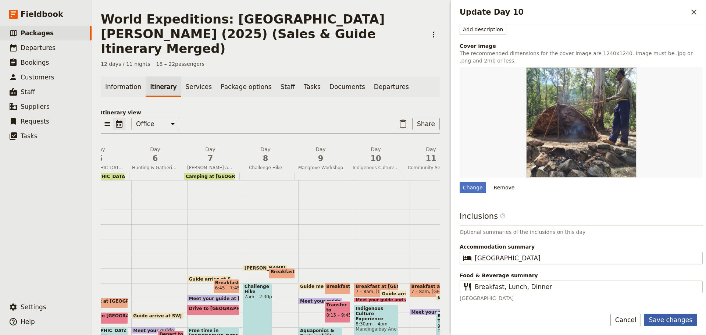
click at [664, 317] on button "Save changes" at bounding box center [670, 320] width 53 height 13
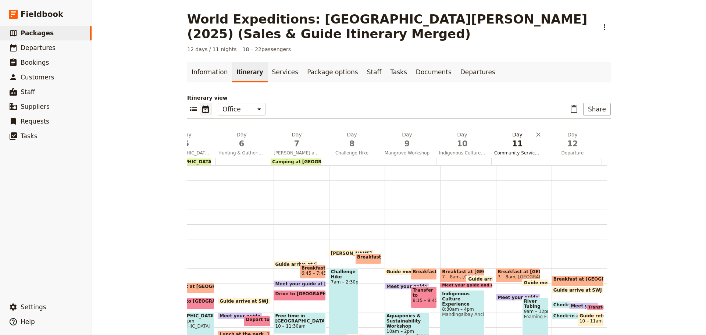
click at [501, 153] on span "Community Service Project for the Homeless and River Tubing" at bounding box center [517, 153] width 52 height 6
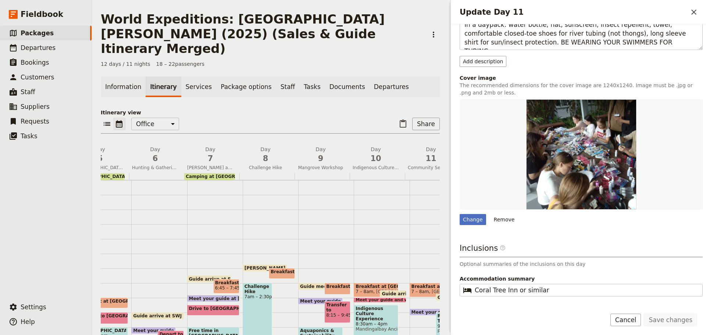
scroll to position [142, 0]
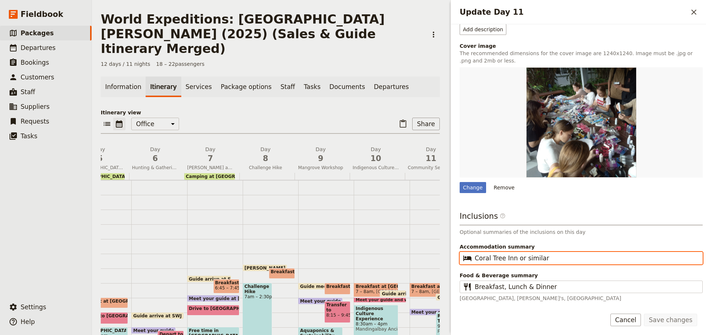
drag, startPoint x: 513, startPoint y: 258, endPoint x: 706, endPoint y: 220, distance: 196.0
click at [706, 234] on div "Day title Community Service Project for the Homeless and River Tubing Departure…" at bounding box center [578, 163] width 255 height 278
type input "Coral Tree Inn"
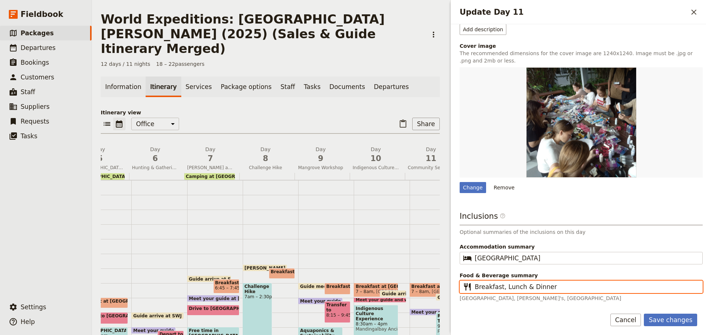
click at [523, 286] on input "Breakfast, Lunch & Dinner" at bounding box center [586, 286] width 223 height 9
type input "Breakfast, Lunch, Dinner"
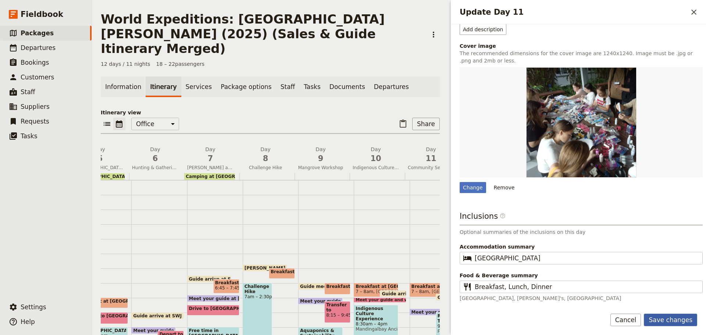
click at [682, 324] on button "Save changes" at bounding box center [670, 320] width 53 height 13
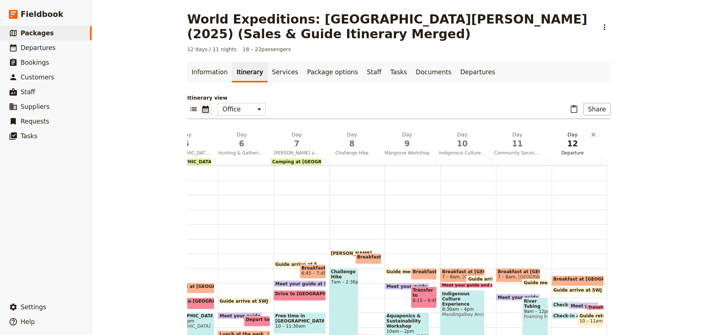
click at [582, 152] on span "Departure" at bounding box center [573, 153] width 52 height 6
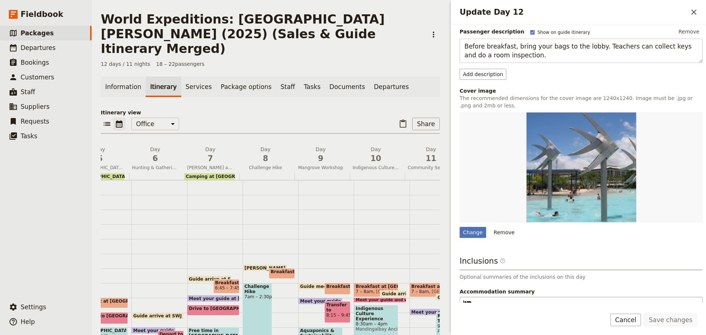
scroll to position [133, 0]
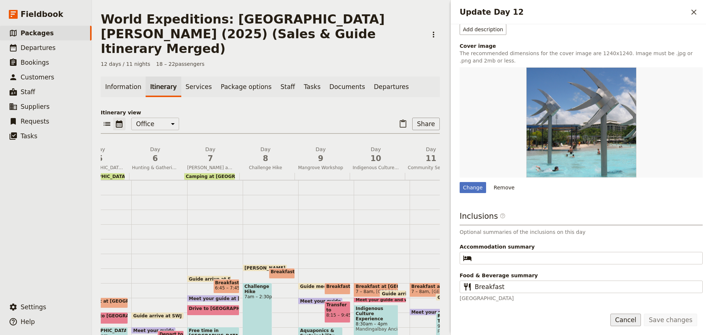
click at [639, 318] on button "Cancel" at bounding box center [626, 320] width 31 height 13
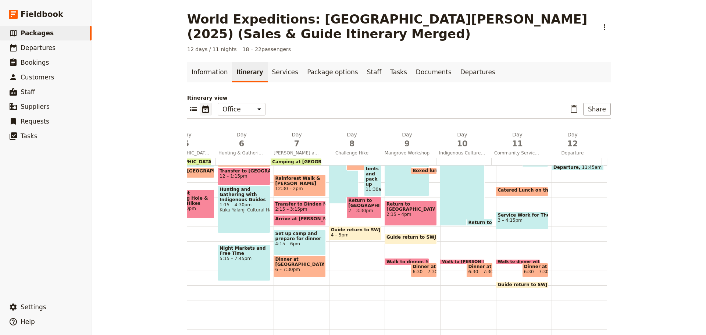
scroll to position [21, 0]
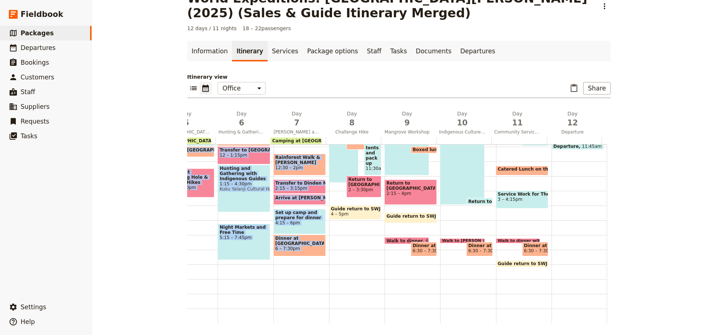
drag, startPoint x: 368, startPoint y: 317, endPoint x: 194, endPoint y: 317, distance: 173.6
click at [194, 317] on div "1 am 2 am 3 am 4 am 5 am 6 am 7 am 8 am 9 am 10 am 11 am 12 pm 1 pm 2 pm 3 pm 4…" at bounding box center [264, 146] width 686 height 353
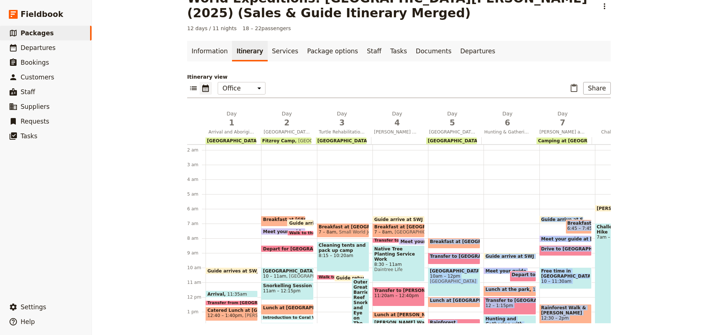
scroll to position [37, 0]
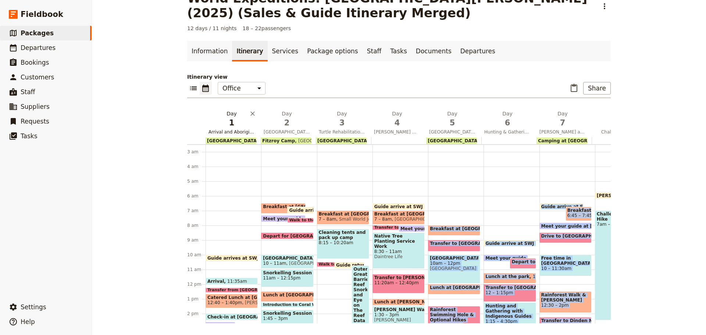
click at [228, 127] on span "1" at bounding box center [232, 122] width 46 height 11
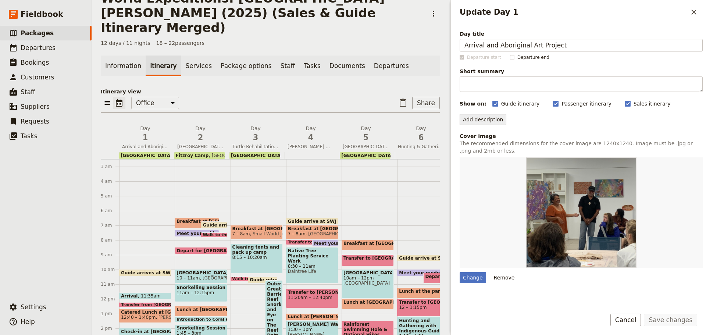
click at [474, 118] on button "Add description" at bounding box center [483, 119] width 47 height 11
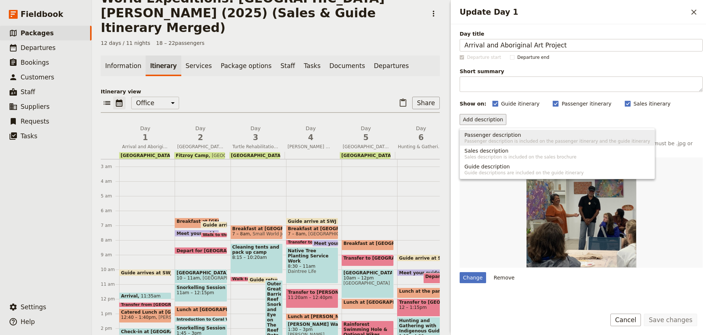
click at [472, 133] on span "Passenger description" at bounding box center [493, 134] width 57 height 7
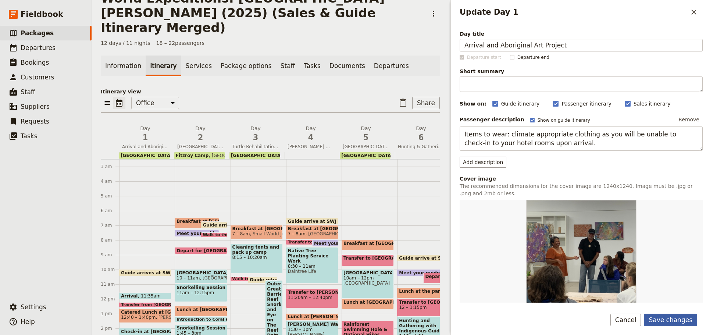
type textarea "Items to wear: climate appropriate clothing as you will be unable to check-in t…"
click at [673, 321] on button "Save changes" at bounding box center [670, 320] width 53 height 13
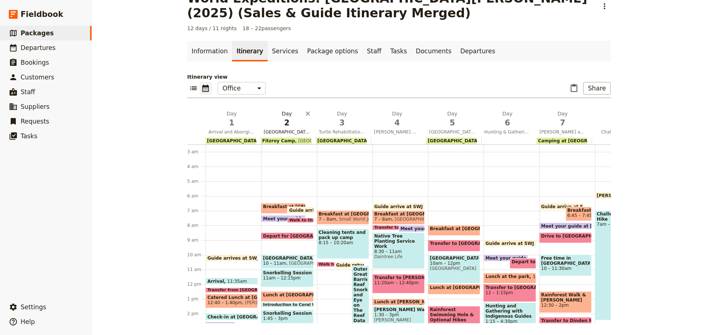
click at [289, 132] on span "Fitzroy Island Snorkelling" at bounding box center [287, 132] width 52 height 6
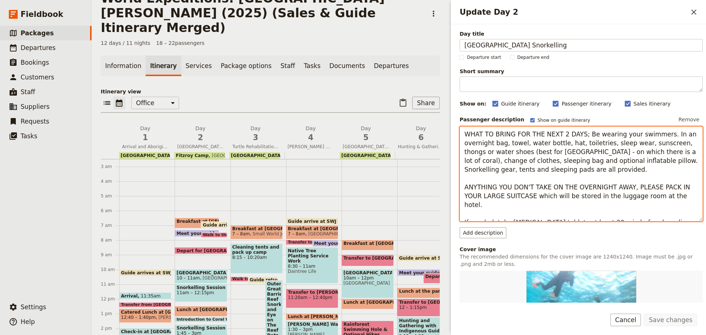
drag, startPoint x: 465, startPoint y: 134, endPoint x: 706, endPoint y: 231, distance: 259.4
click at [706, 231] on div "Day title Fitzroy Island Snorkelling Departure start Departure end Short summar…" at bounding box center [578, 163] width 255 height 278
paste textarea "Have your packed overnight bag with you. Big suitcases are to be stored at your…"
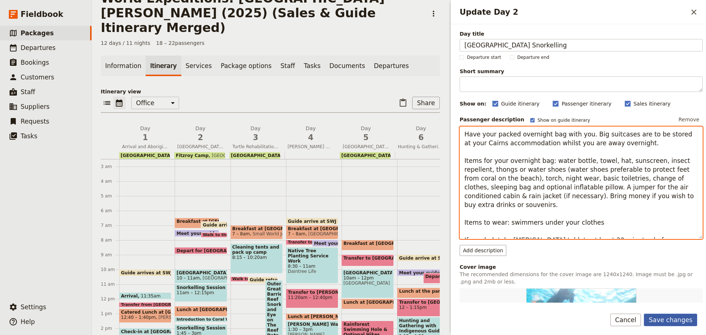
type textarea "Have your packed overnight bag with you. Big suitcases are to be stored at your…"
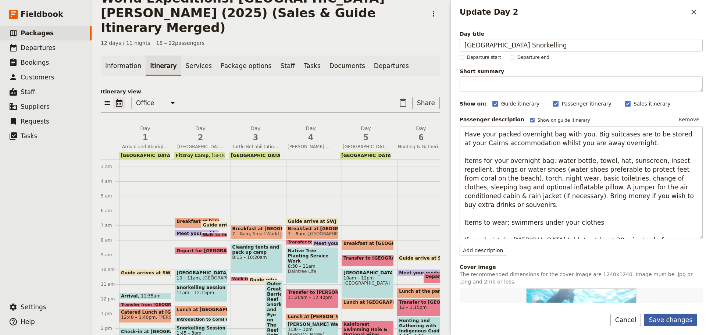
click at [672, 316] on button "Save changes" at bounding box center [670, 320] width 53 height 13
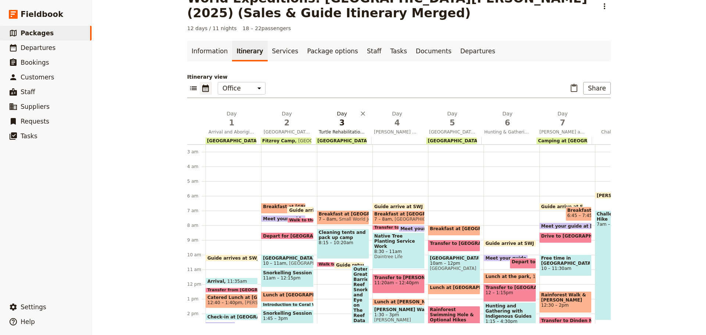
click at [342, 132] on span "Turtle Rehabilitation Centre and Outer Great Barrier Reef with Marine Biologist" at bounding box center [342, 132] width 52 height 6
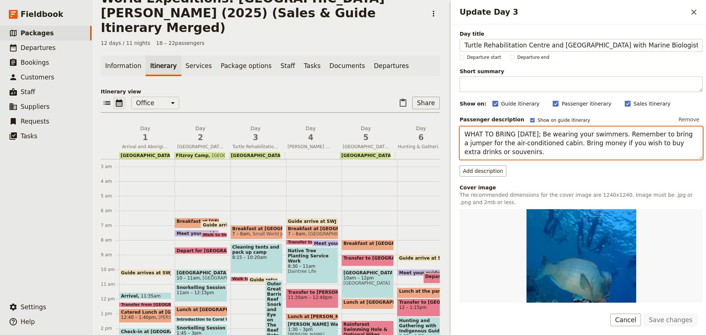
drag, startPoint x: 463, startPoint y: 133, endPoint x: 571, endPoint y: 159, distance: 110.9
click at [573, 160] on div "Passenger description Show on guide itinerary Remove WHAT TO BRING TODAY; Be we…" at bounding box center [581, 145] width 243 height 63
paste textarea "Items for your day pack: water bottle, hat, and sunscreen"
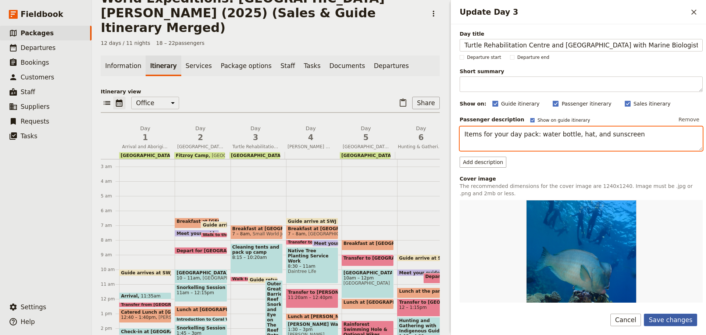
type textarea "Items for your day pack: water bottle, hat, and sunscreen"
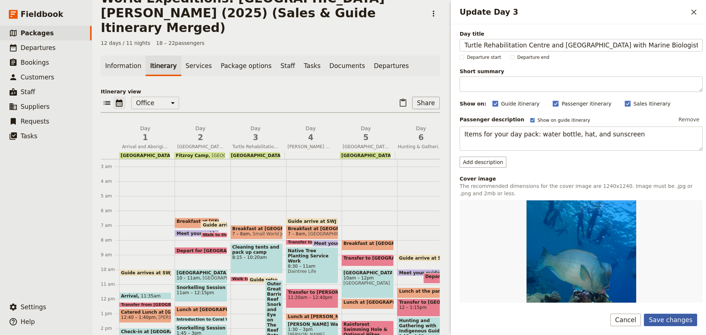
click at [688, 316] on button "Save changes" at bounding box center [670, 320] width 53 height 13
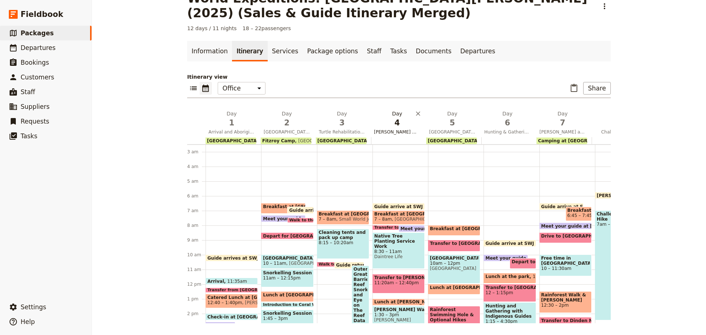
click at [395, 132] on span "Mossman Gorge Walk and Tree Planting" at bounding box center [397, 132] width 52 height 6
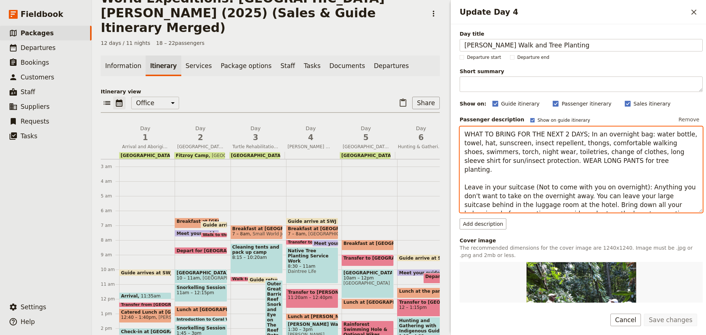
drag, startPoint x: 462, startPoint y: 137, endPoint x: 661, endPoint y: 205, distance: 209.7
click at [661, 205] on textarea "WHAT TO BRING FOR THE NEXT 2 DAYS; In an overnight bag: water bottle, towel, ha…" at bounding box center [581, 170] width 243 height 86
click at [579, 199] on textarea "WHAT TO BRING FOR THE NEXT 2 DAYS; In an overnight bag: water bottle, towel, ha…" at bounding box center [581, 170] width 243 height 86
drag, startPoint x: 463, startPoint y: 133, endPoint x: 497, endPoint y: 171, distance: 51.0
click at [497, 171] on textarea "WHAT TO BRING FOR THE NEXT 2 DAYS; In an overnight bag: water bottle, towel, ha…" at bounding box center [581, 170] width 243 height 86
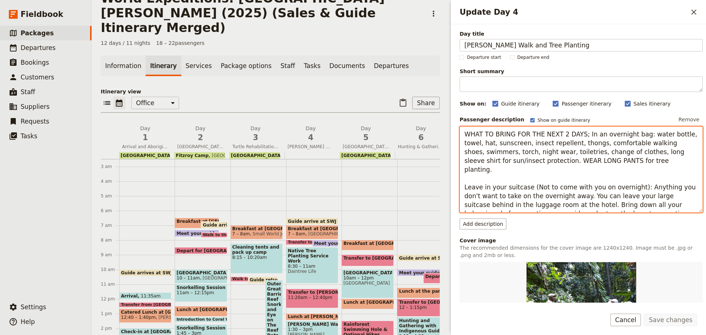
paste textarea "Suggested items for your overnight bag: water bottle, towel, hat, sunscreen, in…"
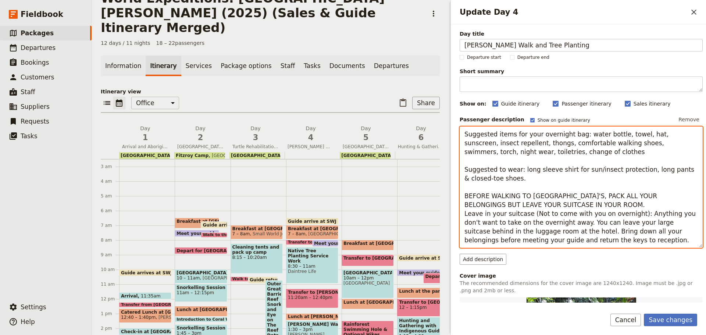
click at [497, 170] on textarea "Suggested items for your overnight bag: water bottle, towel, hat, sunscreen, in…" at bounding box center [581, 187] width 243 height 121
click at [462, 134] on textarea "Suggested items for your overnight bag: water bottle, towel, hat, sunscreen, in…" at bounding box center [581, 187] width 243 height 121
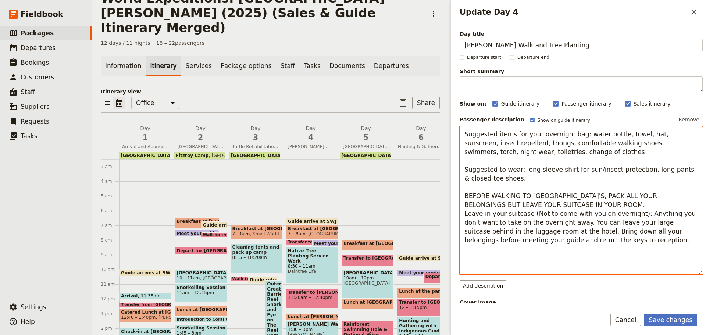
paste textarea "Have your packed overnight bag with you. Your overnight bag will need to fit un…"
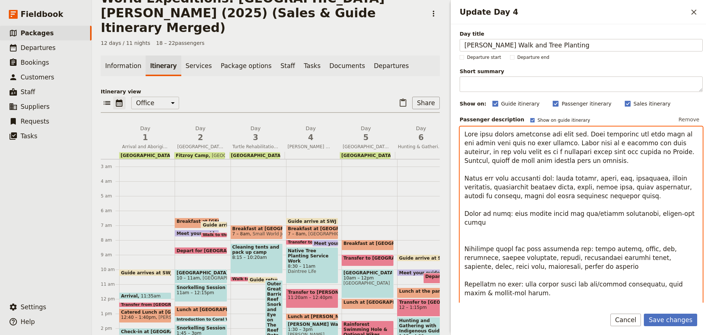
click at [640, 138] on textarea "Update Day 4" at bounding box center [581, 240] width 243 height 227
click at [551, 142] on textarea "Update Day 4" at bounding box center [581, 240] width 243 height 227
click at [554, 141] on textarea "Update Day 4" at bounding box center [581, 240] width 243 height 227
type textarea "Have your packed overnight bag with you. Your overnight bag will need to fit un…"
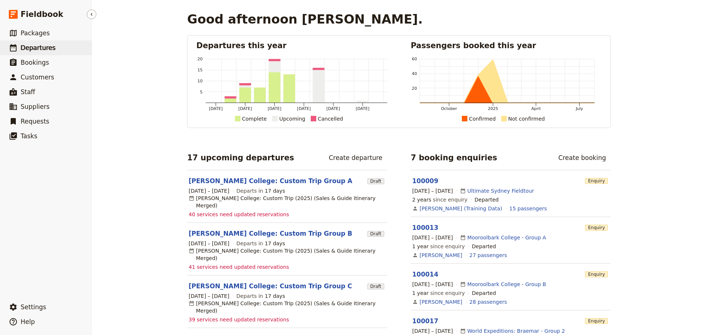
click at [40, 43] on link "​ Departures" at bounding box center [46, 47] width 92 height 15
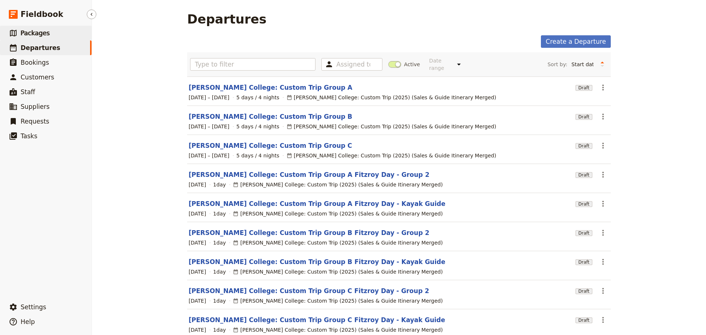
drag, startPoint x: 28, startPoint y: 33, endPoint x: 32, endPoint y: 33, distance: 4.4
click at [28, 32] on span "Packages" at bounding box center [35, 32] width 29 height 7
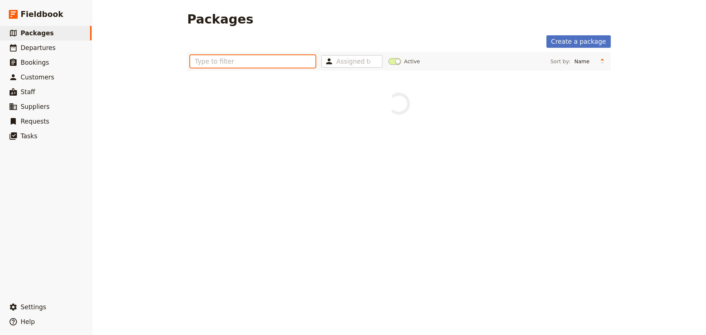
click at [274, 60] on input "text" at bounding box center [252, 61] width 125 height 13
type input "st cath"
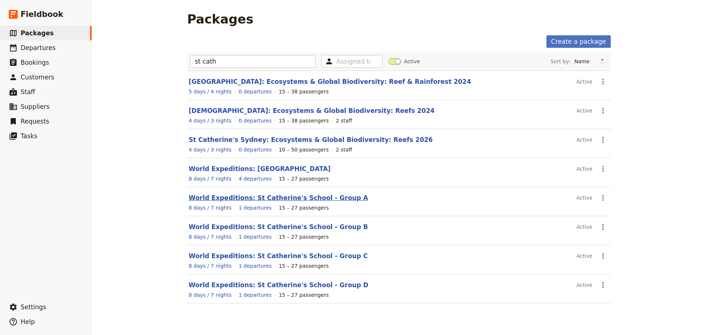
click at [272, 199] on link "World Expeditions: St Catherine's School - Group A" at bounding box center [278, 197] width 179 height 7
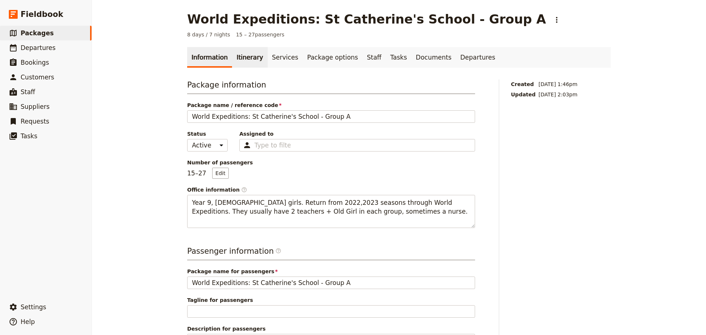
click at [242, 57] on link "Itinerary" at bounding box center [249, 57] width 35 height 21
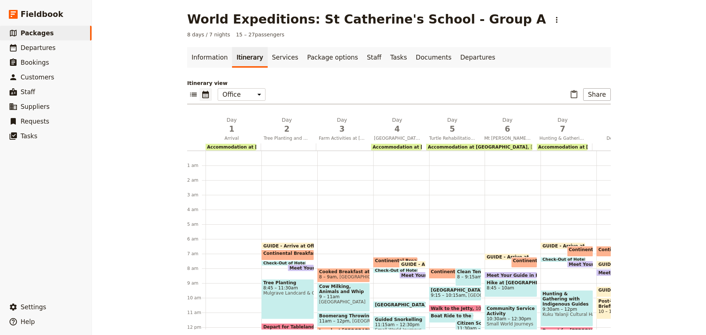
scroll to position [85, 0]
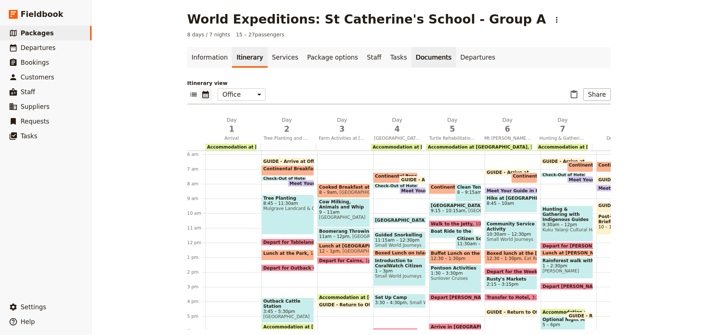
click at [412, 57] on link "Documents" at bounding box center [434, 57] width 45 height 21
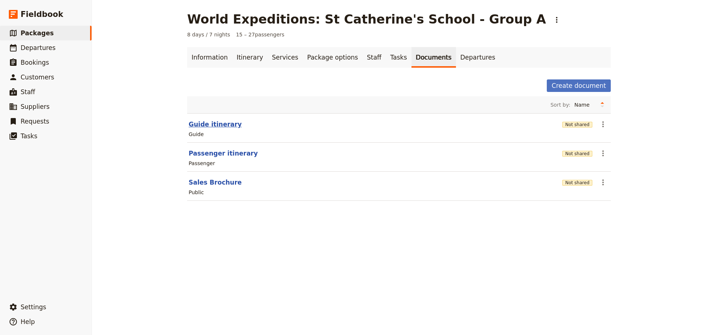
click at [210, 127] on button "Guide itinerary" at bounding box center [215, 124] width 53 height 9
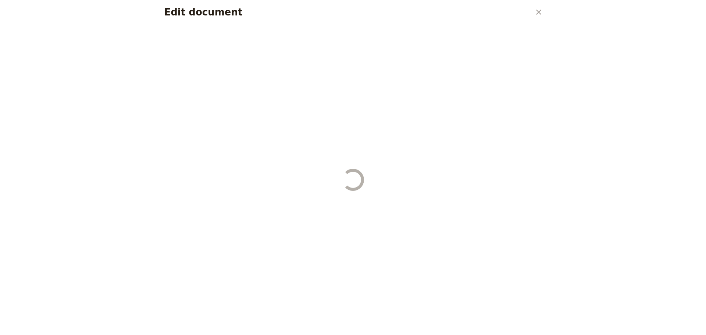
select select "STAFF"
select select "RUN_SHEET"
select select "DEFAULT"
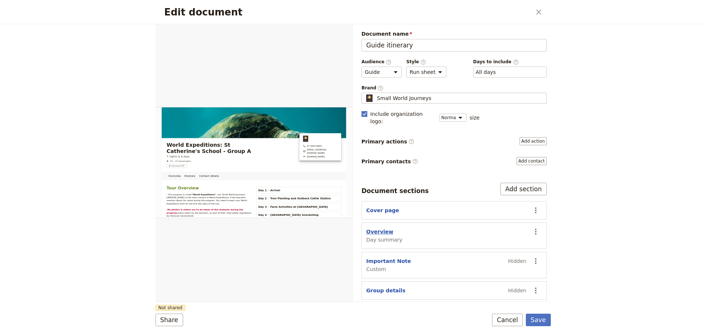
click at [383, 228] on button "Overview" at bounding box center [379, 231] width 27 height 7
select select "DAY_SUMMARY"
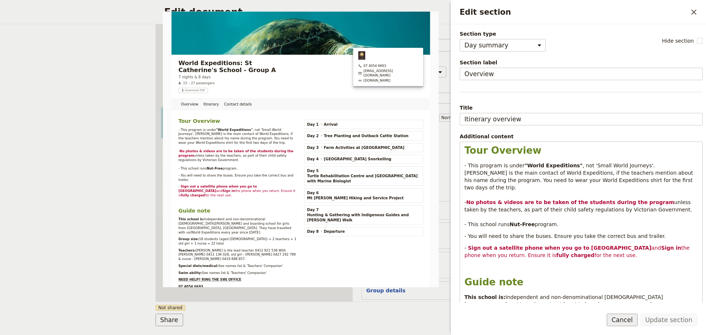
click at [628, 317] on button "Cancel" at bounding box center [622, 320] width 31 height 13
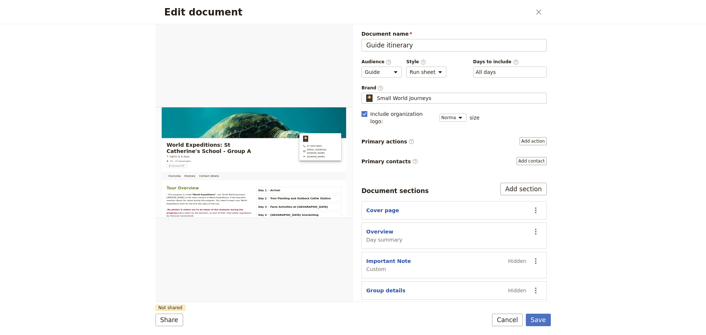
drag, startPoint x: 390, startPoint y: 100, endPoint x: 389, endPoint y: 106, distance: 5.3
click at [390, 100] on span "Small World Journeys" at bounding box center [404, 98] width 54 height 7
click at [365, 93] on input "Small World Journeys" at bounding box center [365, 93] width 0 height 0
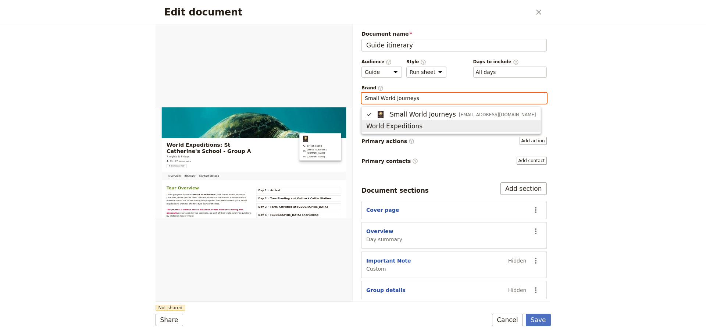
click at [384, 127] on span "World Expeditions" at bounding box center [394, 126] width 56 height 9
type input "World Expeditions"
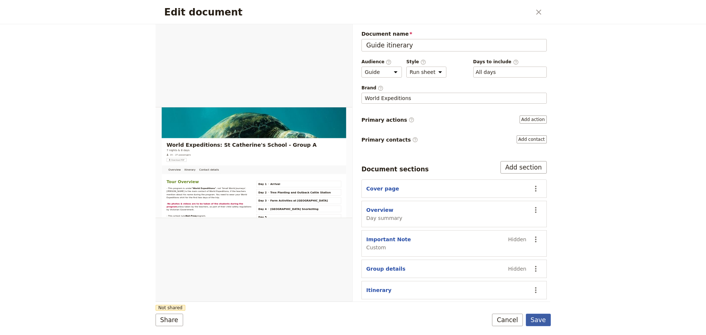
click at [545, 318] on button "Save" at bounding box center [538, 320] width 25 height 13
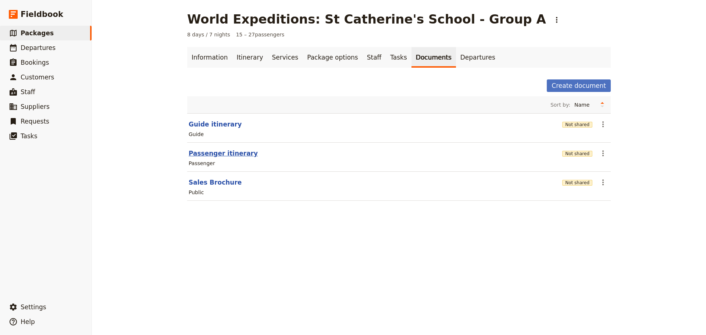
click at [214, 153] on button "Passenger itinerary" at bounding box center [223, 153] width 69 height 9
select select "PASSENGER"
select select "RUN_SHEET"
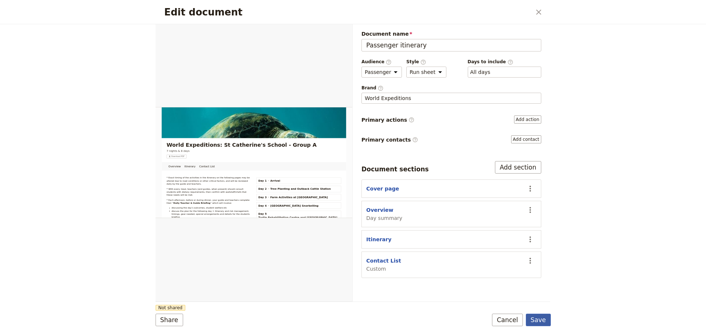
click at [530, 322] on button "Save" at bounding box center [538, 320] width 25 height 13
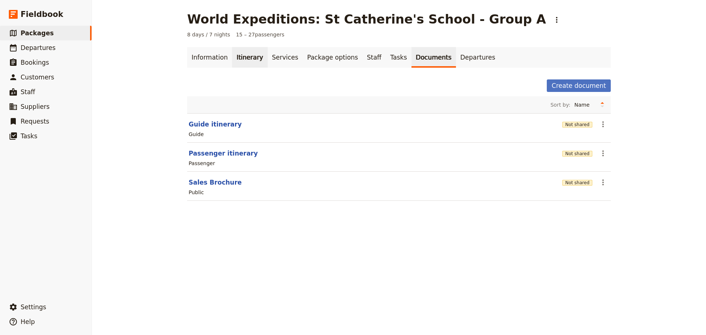
click at [232, 47] on link "Itinerary" at bounding box center [249, 57] width 35 height 21
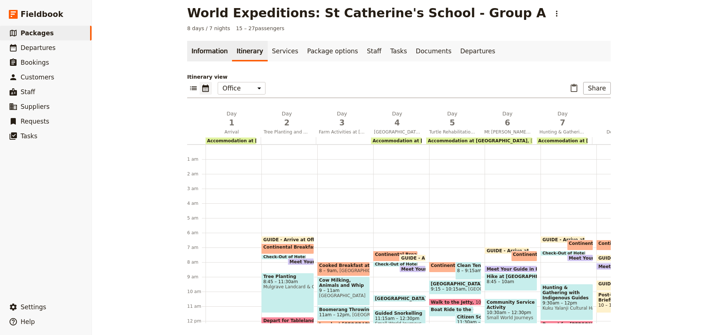
click at [194, 50] on link "Information" at bounding box center [209, 51] width 45 height 21
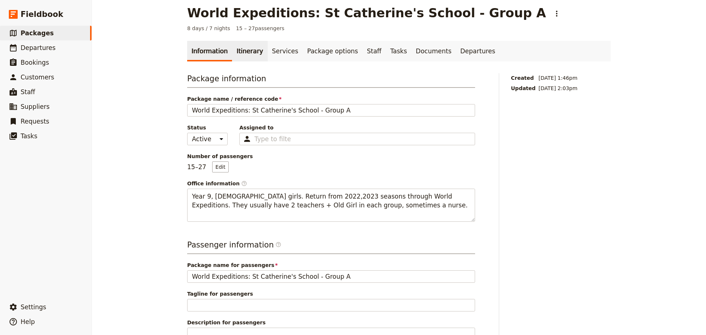
click at [240, 49] on link "Itinerary" at bounding box center [249, 51] width 35 height 21
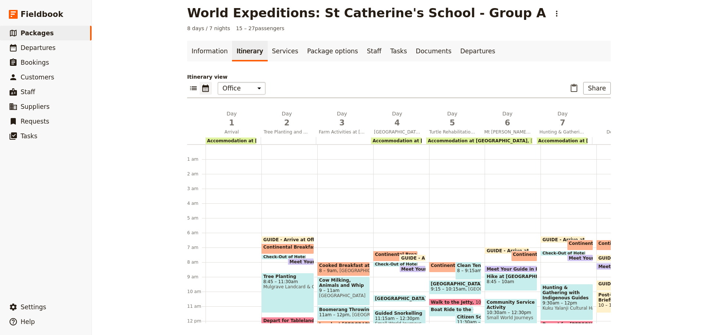
scroll to position [85, 0]
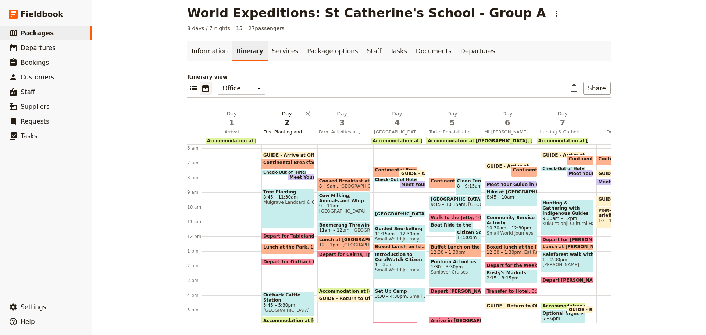
click at [276, 131] on span "Tree Planting and Outback Cattle Station" at bounding box center [287, 132] width 52 height 6
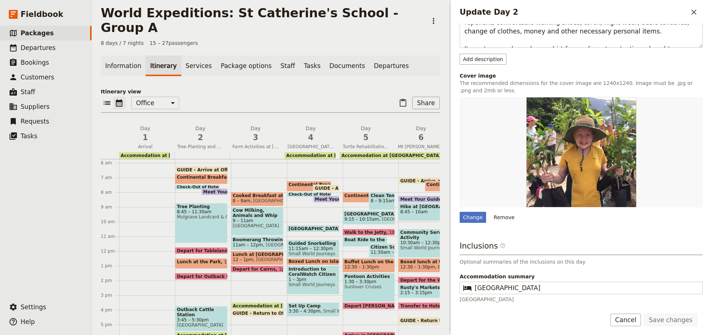
scroll to position [212, 0]
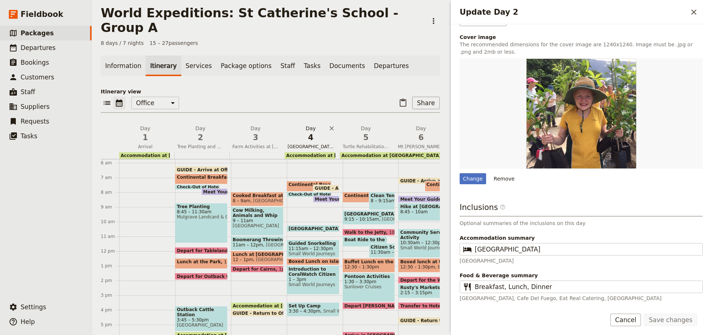
click at [303, 144] on span "Fitzroy Island Snorkelling" at bounding box center [311, 147] width 52 height 6
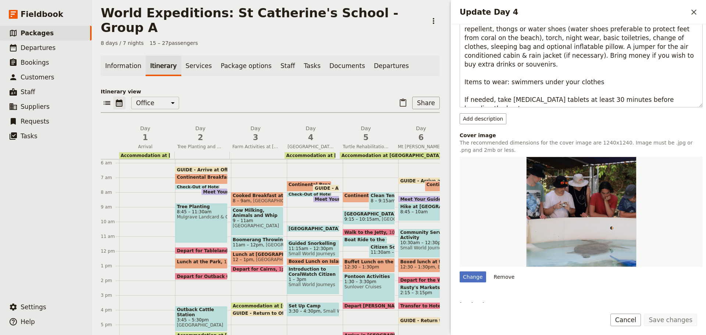
scroll to position [239, 0]
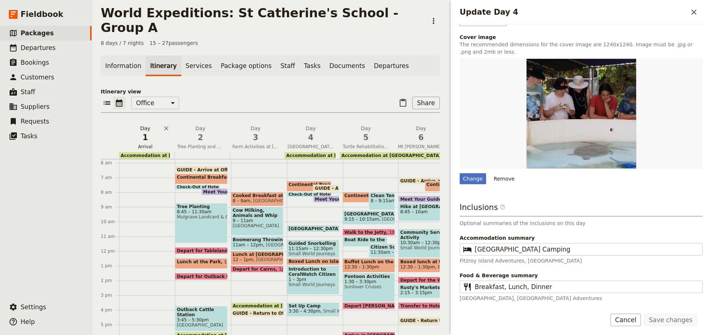
click at [143, 144] on span "Arrival" at bounding box center [145, 147] width 52 height 6
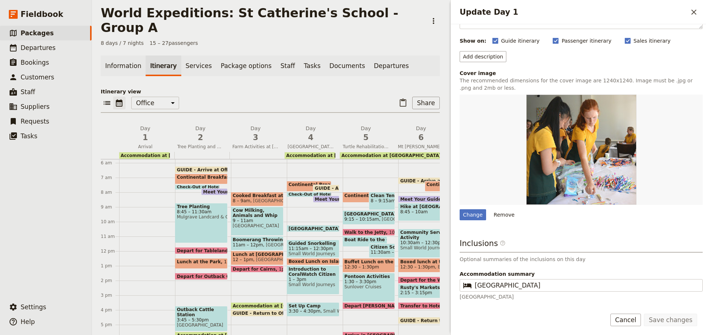
scroll to position [99, 0]
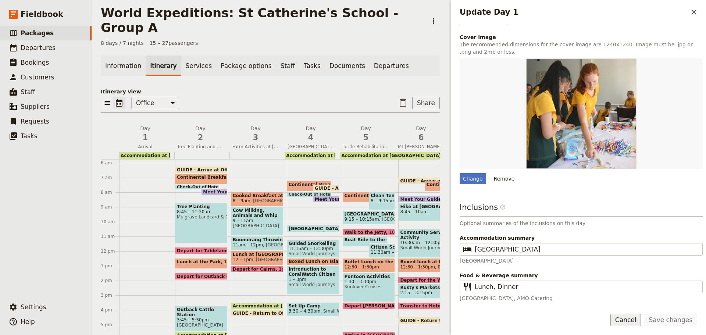
click at [628, 319] on button "Cancel" at bounding box center [626, 320] width 31 height 13
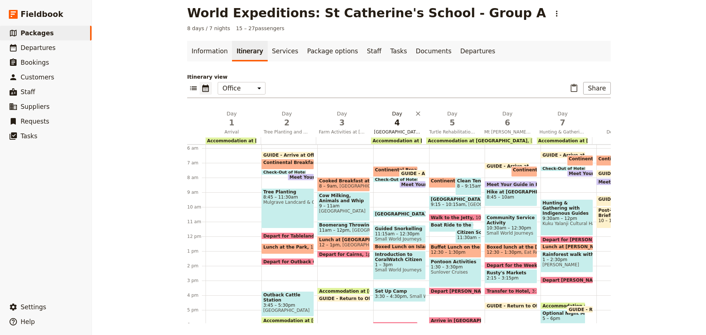
click at [412, 132] on span "Fitzroy Island Snorkelling" at bounding box center [397, 132] width 52 height 6
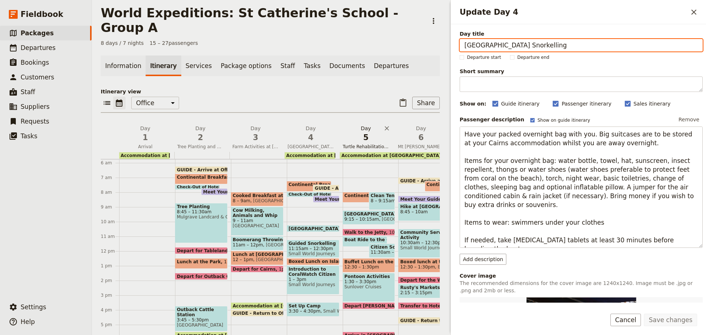
click at [370, 144] on span "Turtle Rehabilitation Centre and Outer Great Barrier Reef with Marine Biologist" at bounding box center [366, 147] width 52 height 6
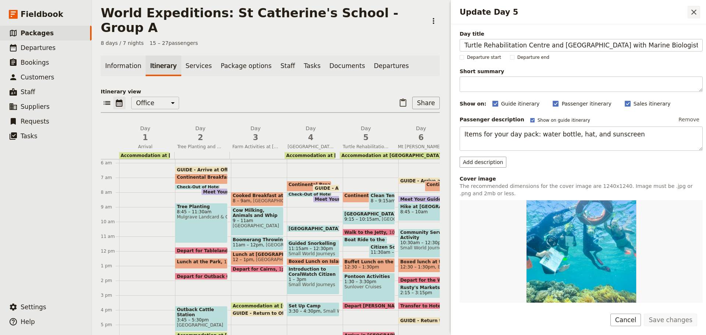
drag, startPoint x: 463, startPoint y: 45, endPoint x: 697, endPoint y: 14, distance: 236.7
click at [706, 25] on div "Day title Turtle Rehabilitation Centre and Outer Great Barrier Reef with Marine…" at bounding box center [578, 163] width 255 height 278
click at [641, 321] on button "Cancel" at bounding box center [626, 320] width 31 height 13
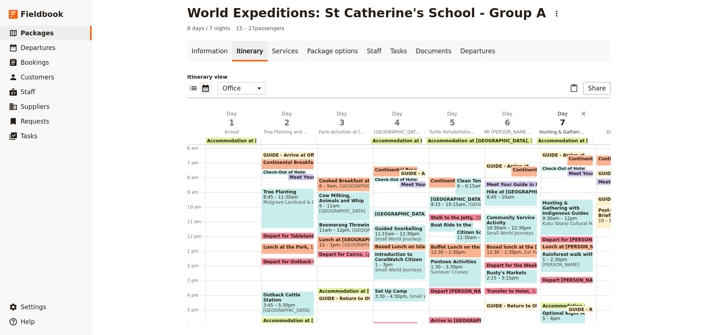
click at [547, 134] on span "Hunting & Gathering with Indigenous Guides and Mossman Gorge Walk" at bounding box center [563, 132] width 52 height 6
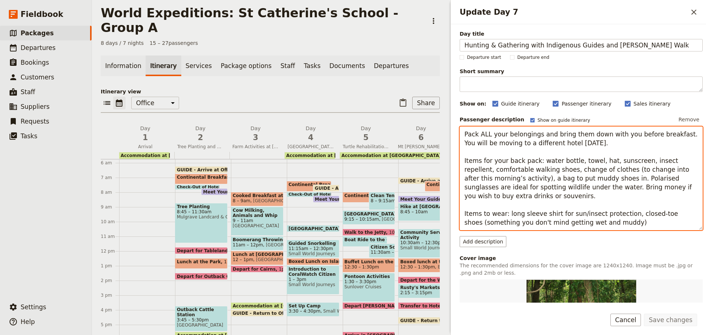
click at [506, 143] on textarea "Pack ALL your belongings and bring them down with you before breakfast. You wil…" at bounding box center [581, 179] width 243 height 104
click at [139, 144] on span "Arrival" at bounding box center [145, 147] width 52 height 6
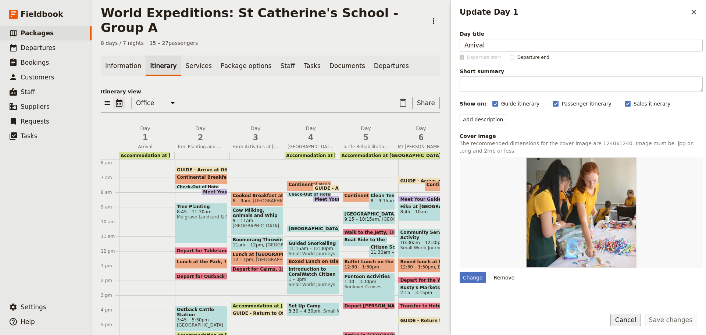
click at [633, 321] on button "Cancel" at bounding box center [626, 320] width 31 height 13
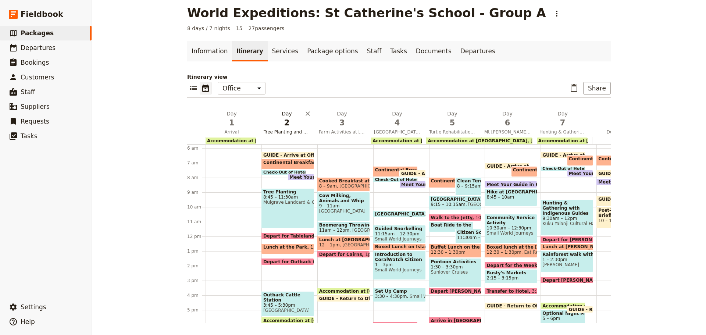
click at [276, 129] on span "Tree Planting and Outback Cattle Station" at bounding box center [287, 132] width 52 height 6
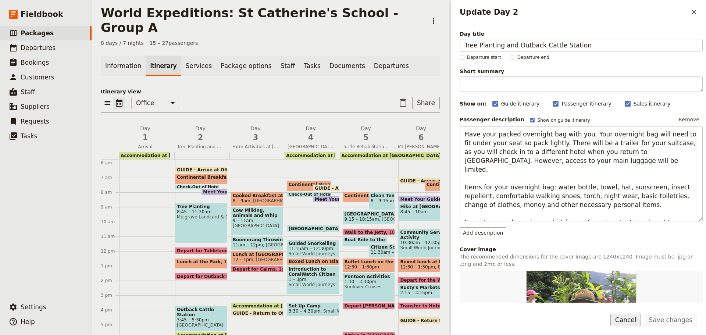
click at [630, 319] on button "Cancel" at bounding box center [626, 320] width 31 height 13
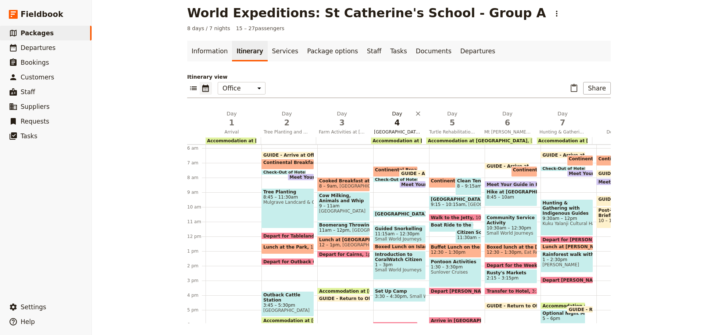
click at [394, 133] on span "Fitzroy Island Snorkelling" at bounding box center [397, 132] width 52 height 6
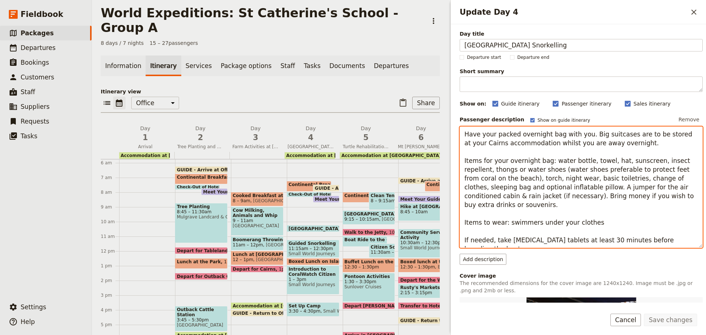
drag, startPoint x: 463, startPoint y: 133, endPoint x: 700, endPoint y: 237, distance: 258.3
click at [700, 237] on div "Day title Fitzroy Island Snorkelling Departure start Departure end Short summar…" at bounding box center [578, 163] width 255 height 278
click at [370, 144] on span "Turtle Rehabilitation Centre and Outer Great Barrier Reef with Marine Biologist" at bounding box center [366, 147] width 52 height 6
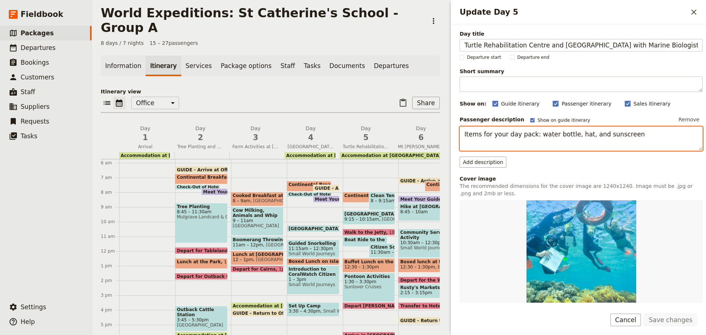
drag, startPoint x: 463, startPoint y: 134, endPoint x: 705, endPoint y: 118, distance: 243.3
click at [706, 118] on div "Day title Turtle Rehabilitation Centre and Outer Great Barrier Reef with Marine…" at bounding box center [578, 163] width 255 height 278
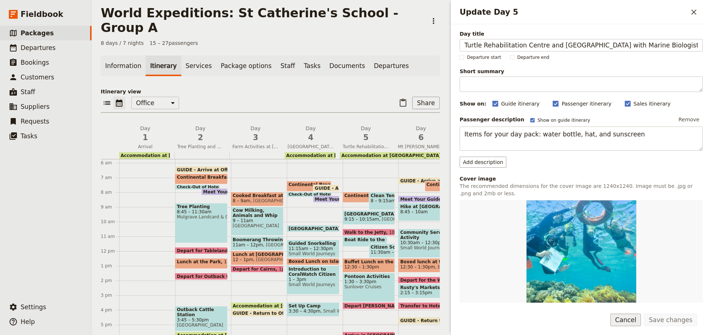
click at [634, 323] on button "Cancel" at bounding box center [626, 320] width 31 height 13
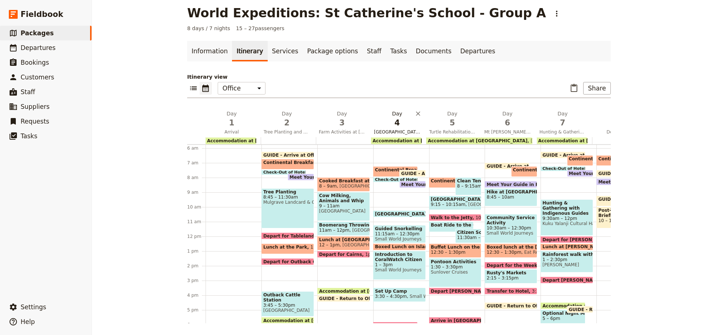
click at [299, 133] on span "Tree Planting and Outback Cattle Station" at bounding box center [287, 132] width 52 height 6
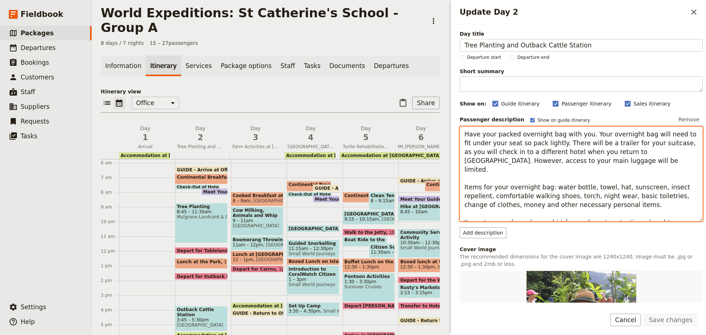
click at [491, 185] on textarea "Have your packed overnight bag with you. Your overnight bag will need to fit un…" at bounding box center [581, 174] width 243 height 95
click at [571, 173] on textarea "Have your packed overnight bag with you. Your overnight bag will need to fit un…" at bounding box center [581, 174] width 243 height 95
click at [516, 138] on textarea "Have your packed overnight bag with you. Your overnight bag will need to fit un…" at bounding box center [581, 174] width 243 height 95
drag, startPoint x: 464, startPoint y: 133, endPoint x: 670, endPoint y: 212, distance: 220.5
click at [673, 216] on textarea "Have your packed overnight bag with you. Your overnight bag will need to fit un…" at bounding box center [581, 174] width 243 height 95
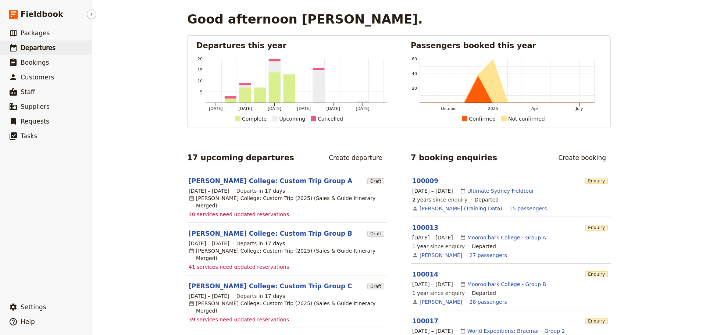
click at [42, 49] on span "Departures" at bounding box center [38, 47] width 35 height 7
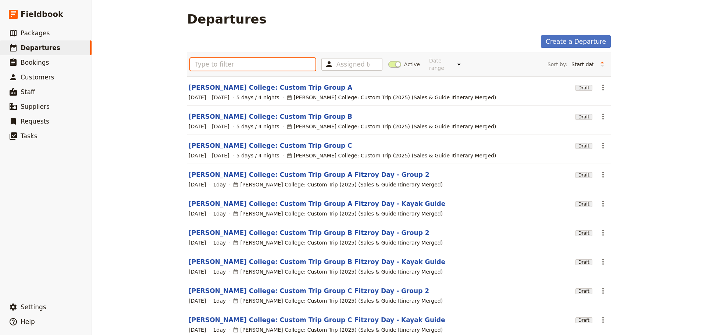
click at [237, 62] on input "text" at bounding box center [252, 64] width 125 height 13
drag, startPoint x: 397, startPoint y: 65, endPoint x: 393, endPoint y: 63, distance: 3.8
click at [394, 64] on label "Active" at bounding box center [404, 64] width 32 height 7
click at [388, 61] on input "Active" at bounding box center [388, 61] width 0 height 0
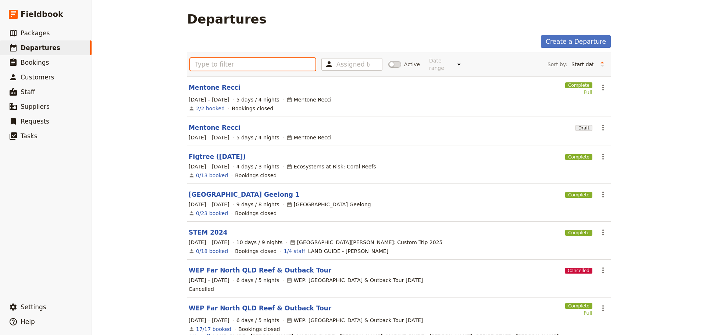
click at [270, 58] on input "text" at bounding box center [252, 64] width 125 height 13
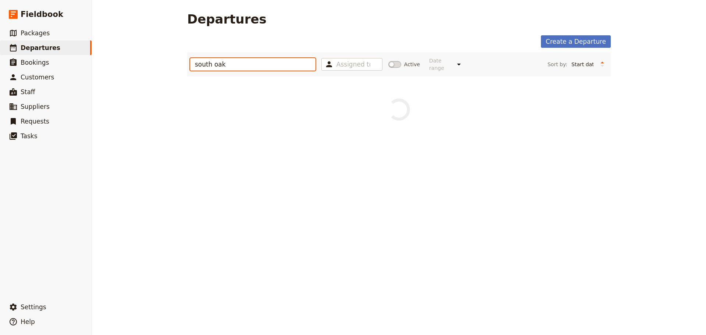
type input "south oak"
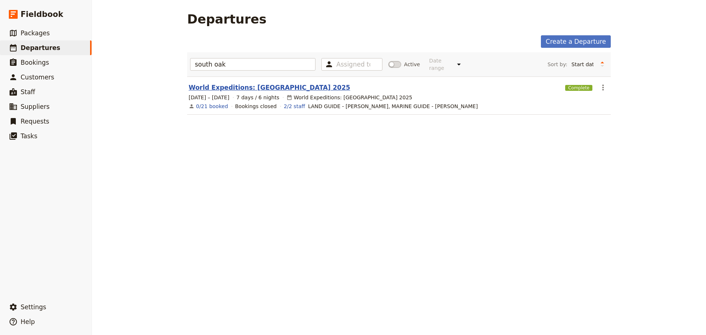
click at [263, 83] on link "World Expeditions: South Oakleigh College 2025" at bounding box center [269, 87] width 161 height 9
click at [263, 78] on div "Departures Create a Departure south oak Assigned to Active Date range Upcoming …" at bounding box center [399, 167] width 614 height 335
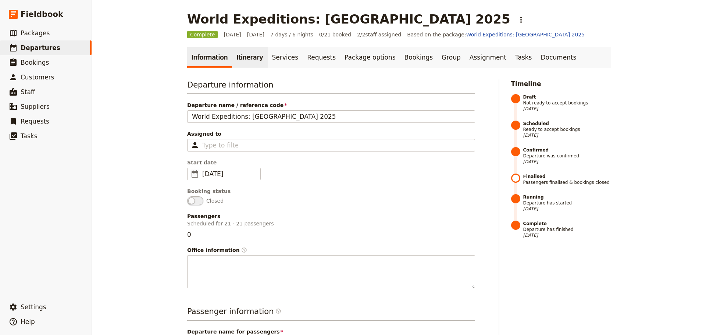
click at [239, 60] on link "Itinerary" at bounding box center [249, 57] width 35 height 21
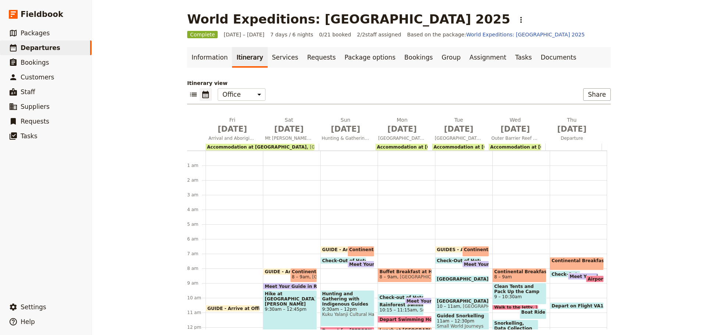
scroll to position [88, 0]
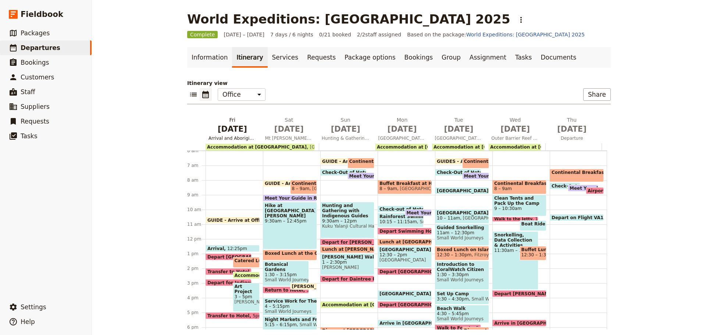
click at [235, 138] on span "Arrival and Aboriginal Art Project" at bounding box center [233, 138] width 54 height 6
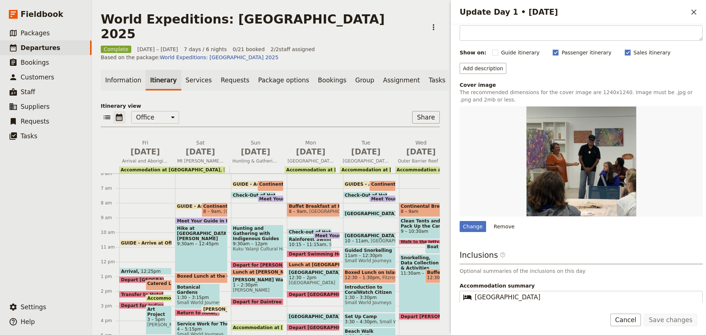
scroll to position [99, 0]
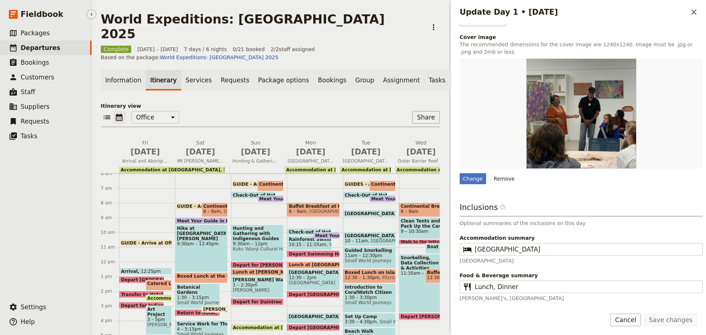
click at [21, 47] on span "Departures" at bounding box center [41, 47] width 40 height 7
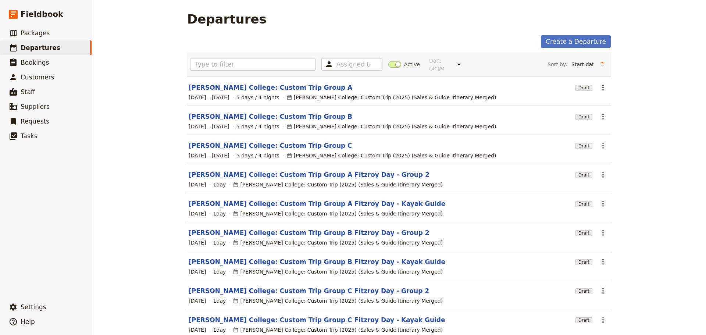
click at [385, 64] on div "Assigned to Active Date range This week Next week This month Next month This ye…" at bounding box center [399, 64] width 418 height 18
click at [389, 61] on span at bounding box center [394, 64] width 13 height 7
click at [388, 61] on input "Active" at bounding box center [388, 61] width 0 height 0
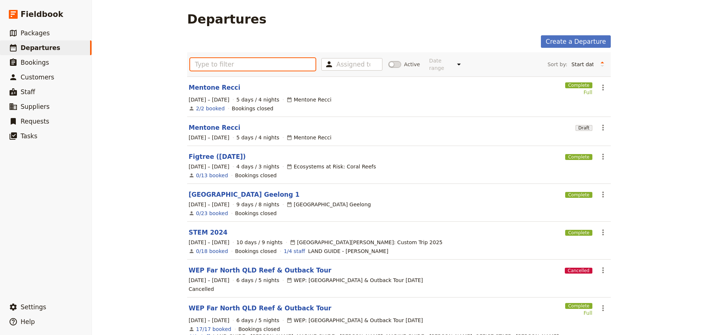
click at [269, 67] on input "text" at bounding box center [252, 64] width 125 height 13
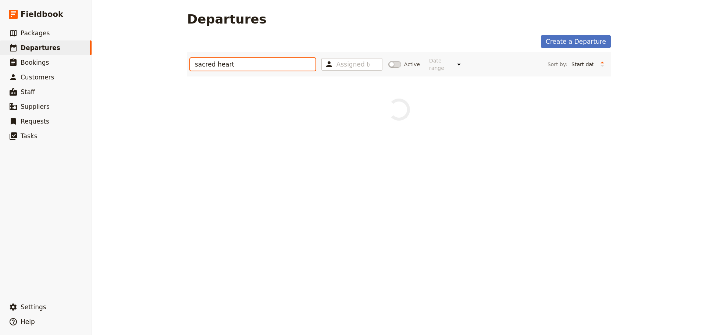
type input "sacred heart"
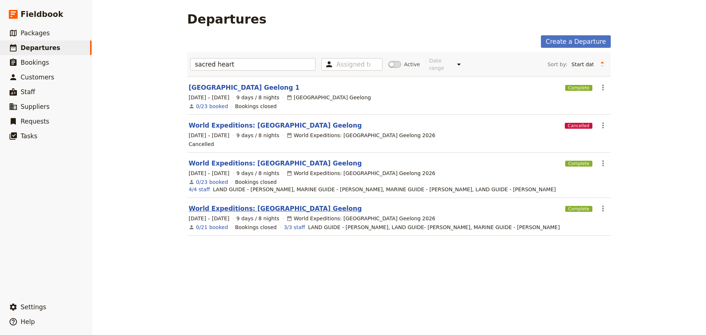
click at [253, 204] on link "World Expeditions: Sacred Heart College Geelong" at bounding box center [275, 208] width 173 height 9
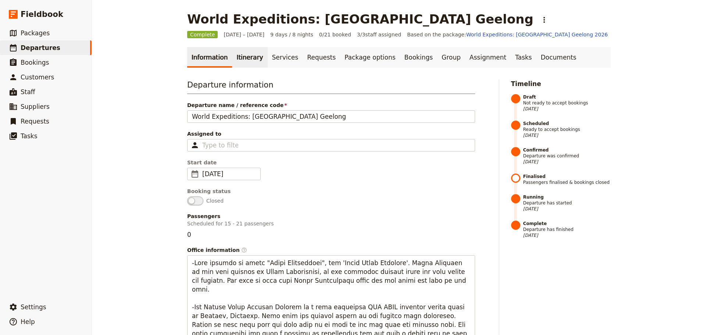
click at [256, 52] on link "Itinerary" at bounding box center [249, 57] width 35 height 21
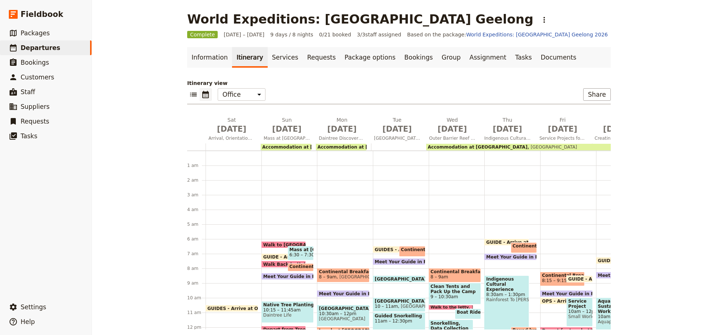
scroll to position [81, 0]
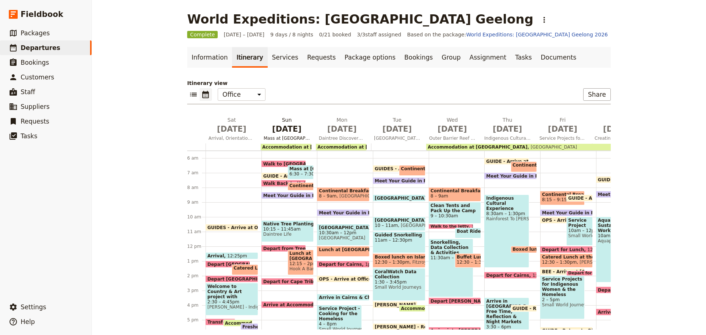
click at [296, 137] on span "Mass at St Monica's Cathedral, Tree Planting and Daintree Rainforest" at bounding box center [287, 138] width 52 height 6
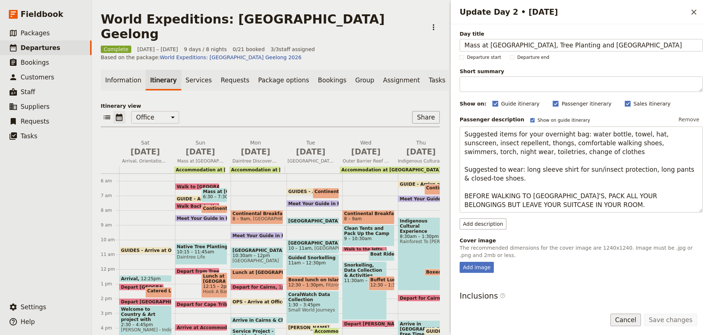
click at [637, 319] on button "Cancel" at bounding box center [626, 320] width 31 height 13
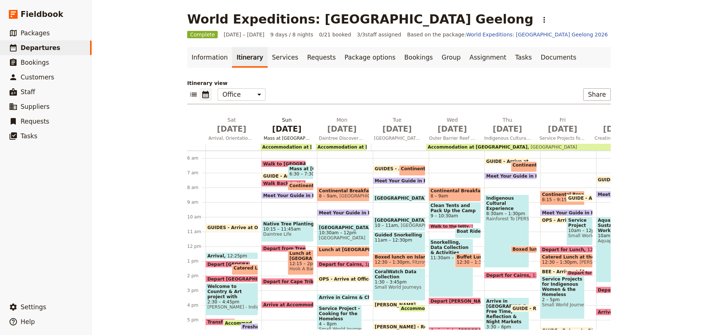
click at [270, 137] on span "Mass at St Monica's Cathedral, Tree Planting and Daintree Rainforest" at bounding box center [287, 138] width 52 height 6
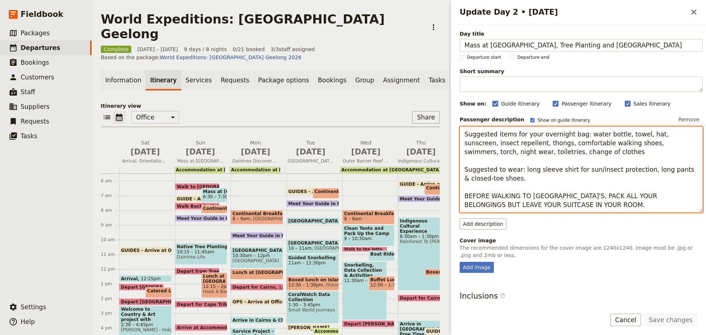
click at [580, 149] on textarea "Suggested items for your overnight bag: water bottle, towel, hat, sunscreen, in…" at bounding box center [581, 170] width 243 height 86
click at [566, 169] on textarea "Suggested items for your overnight bag: water bottle, towel, hat, sunscreen, in…" at bounding box center [581, 170] width 243 height 86
click at [506, 175] on textarea "Suggested items for your overnight bag: water bottle, towel, hat, sunscreen, in…" at bounding box center [581, 170] width 243 height 86
click at [526, 191] on textarea "Suggested items for your overnight bag: water bottle, towel, hat, sunscreen, in…" at bounding box center [581, 170] width 243 height 86
click at [596, 194] on textarea "Suggested items for your overnight bag: water bottle, towel, hat, sunscreen, in…" at bounding box center [581, 170] width 243 height 86
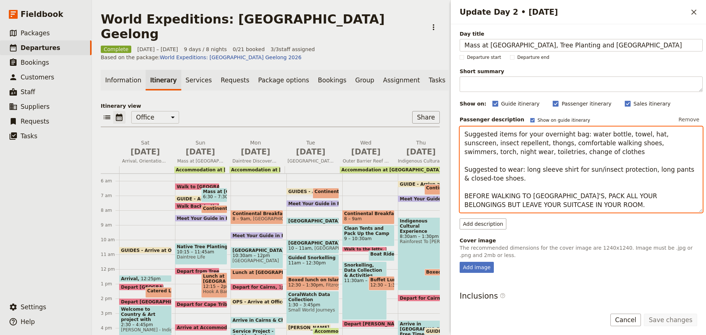
drag, startPoint x: 465, startPoint y: 135, endPoint x: 689, endPoint y: 207, distance: 234.8
click at [689, 207] on textarea "Suggested items for your overnight bag: water bottle, towel, hat, sunscreen, in…" at bounding box center [581, 170] width 243 height 86
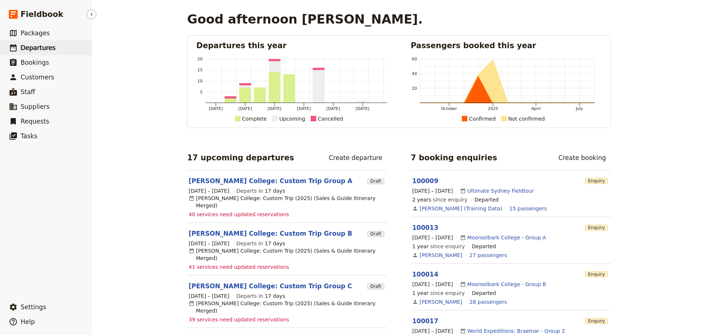
drag, startPoint x: 29, startPoint y: 43, endPoint x: 40, endPoint y: 49, distance: 12.5
click at [29, 43] on span "Departures" at bounding box center [38, 47] width 35 height 9
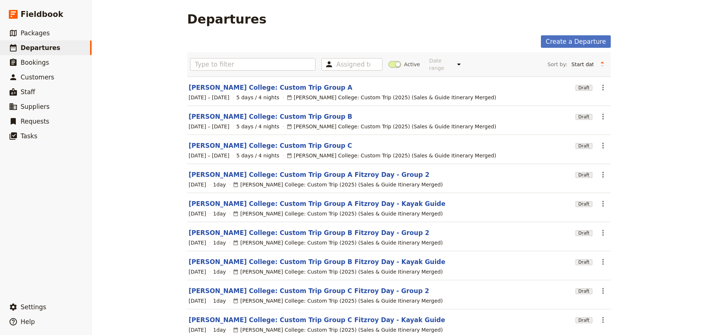
click at [394, 61] on span at bounding box center [394, 64] width 13 height 7
click at [388, 61] on input "Active" at bounding box center [388, 61] width 0 height 0
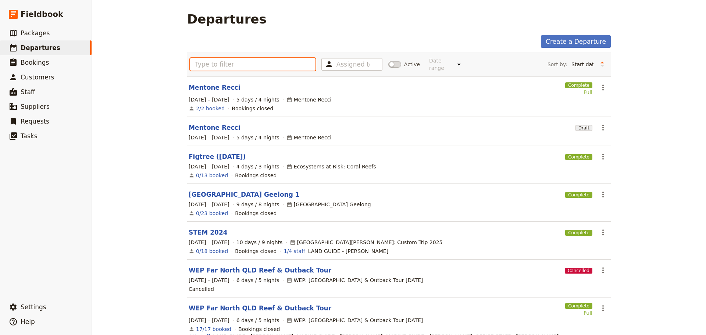
click at [245, 60] on input "text" at bounding box center [252, 64] width 125 height 13
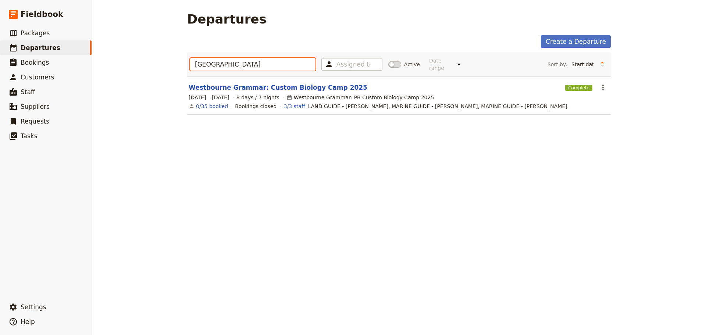
type input "westbourne"
click at [297, 83] on link "Westbourne Grammar: Custom Biology Camp 2025" at bounding box center [278, 87] width 179 height 9
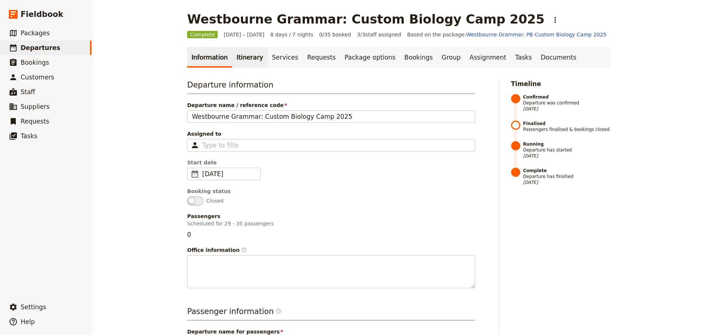
click at [245, 61] on link "Itinerary" at bounding box center [249, 57] width 35 height 21
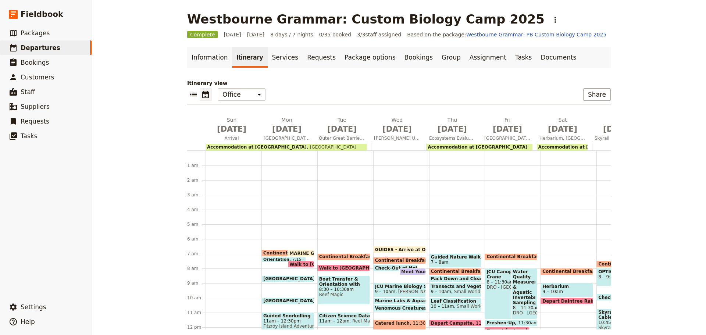
scroll to position [88, 0]
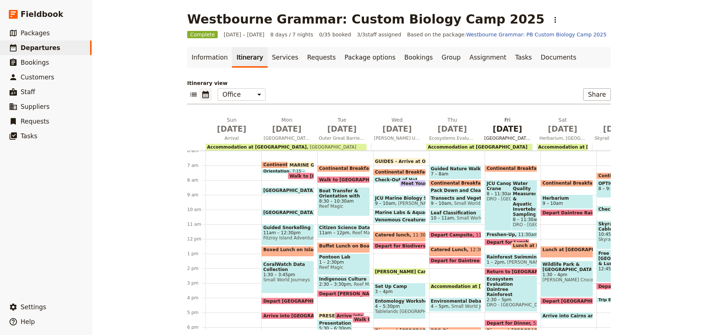
click at [489, 140] on span "Daintree Rainforest Observatory & Research Station ‎ ‎ ‎ ‎ ‎ ‎ ‎ ‎ ‎ ‎ ‎‎ ‎ ‎ ‎…" at bounding box center [507, 138] width 52 height 6
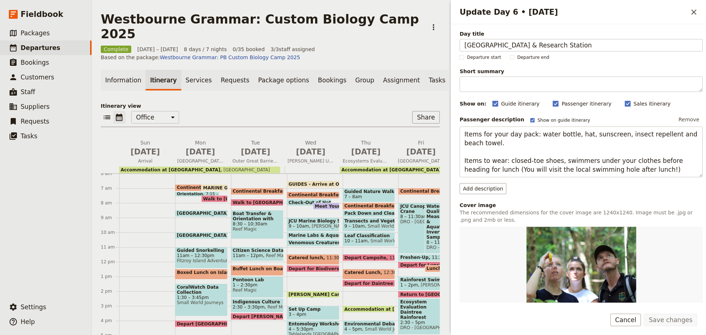
scroll to position [168, 0]
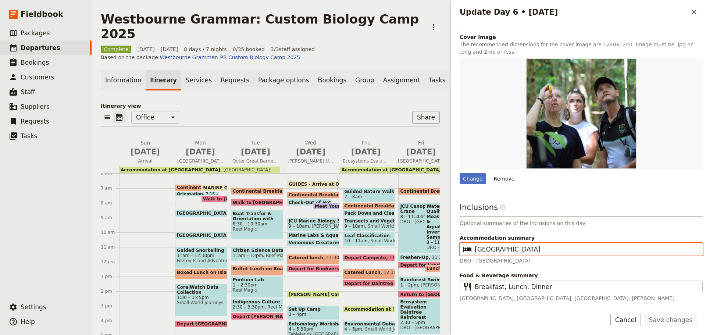
drag, startPoint x: 571, startPoint y: 251, endPoint x: 278, endPoint y: 226, distance: 294.2
click at [278, 226] on div "Westbourne Grammar: Custom Biology Camp 2025 ​ Complete 6 – 13 Jul 2025 8 days …" at bounding box center [399, 167] width 614 height 335
click at [142, 158] on span "Arrival" at bounding box center [145, 161] width 52 height 6
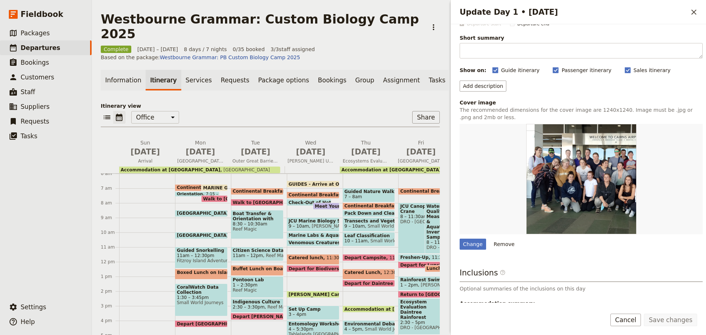
scroll to position [90, 0]
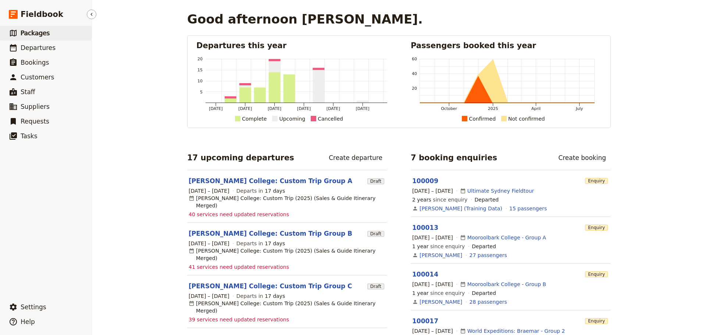
click at [49, 31] on link "​ Packages" at bounding box center [46, 33] width 92 height 15
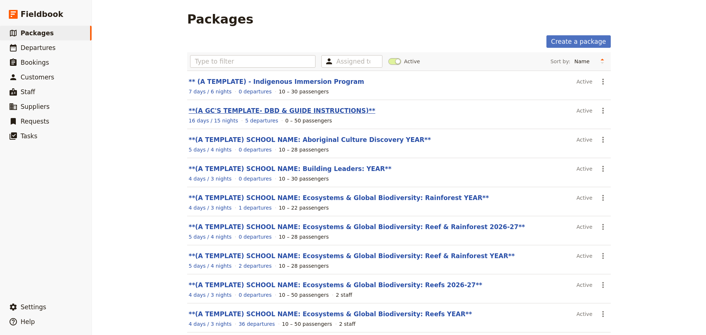
click at [246, 112] on link "**(A GC'S TEMPLATE- DBD & GUIDE INSTRUCTIONS)**" at bounding box center [282, 110] width 187 height 7
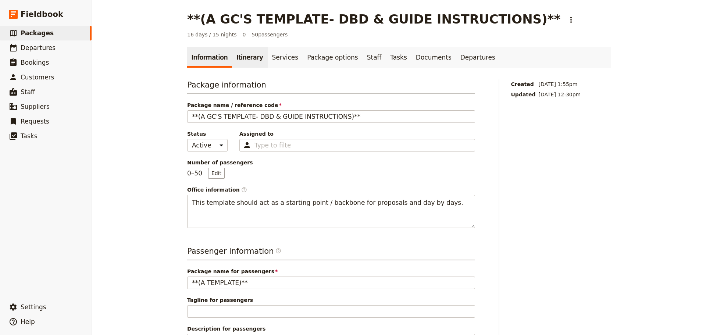
click at [252, 55] on link "Itinerary" at bounding box center [249, 57] width 35 height 21
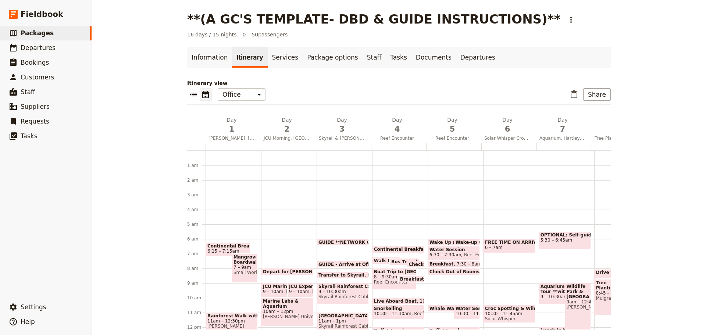
scroll to position [74, 0]
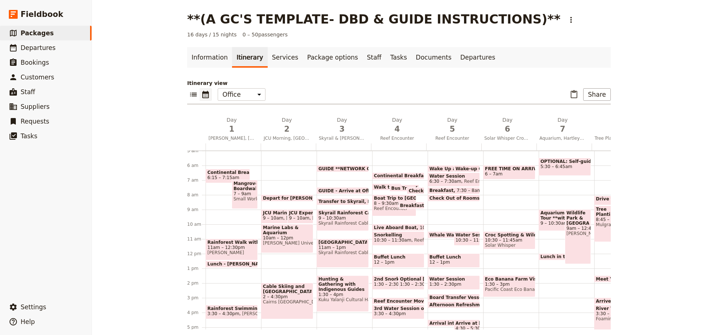
click at [504, 171] on span "FREE TIME ON ARRIVAL WEEK DAY" at bounding box center [509, 168] width 49 height 5
select select "6"
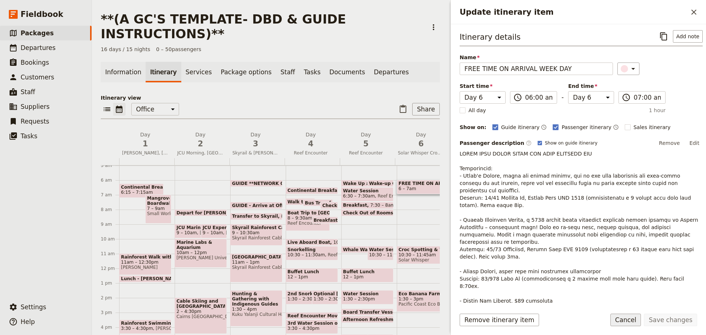
click at [640, 317] on button "Cancel" at bounding box center [626, 320] width 31 height 13
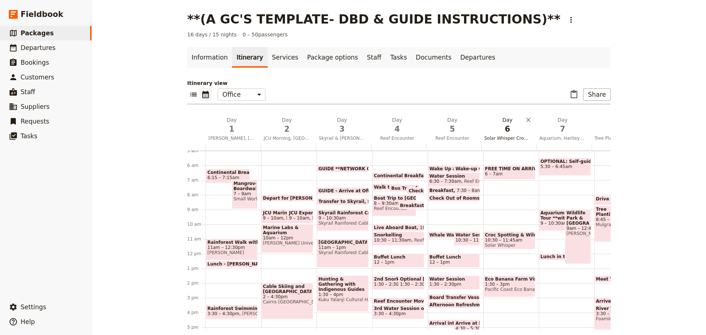
click at [506, 138] on span "Solar Whisper Croc Cruise, Banana Farm" at bounding box center [507, 138] width 52 height 6
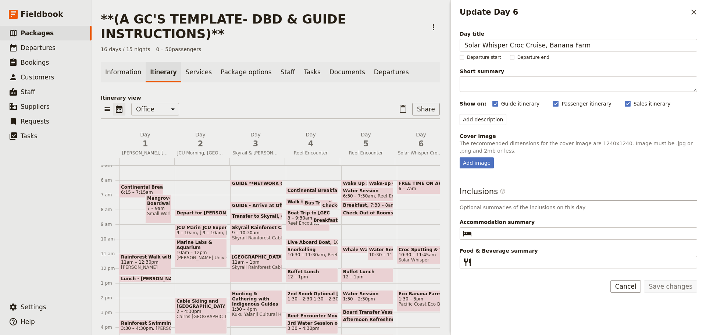
click at [620, 285] on button "Cancel" at bounding box center [626, 286] width 31 height 13
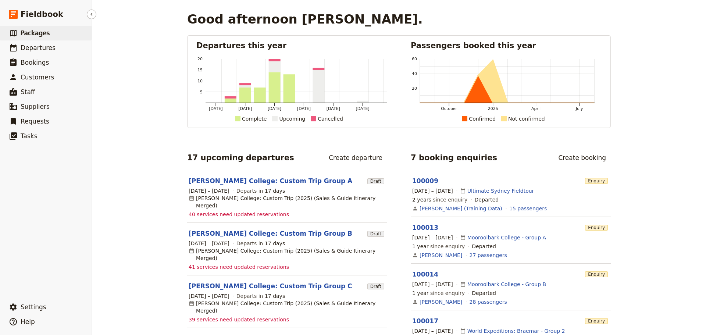
click at [57, 33] on link "​ Packages" at bounding box center [46, 33] width 92 height 15
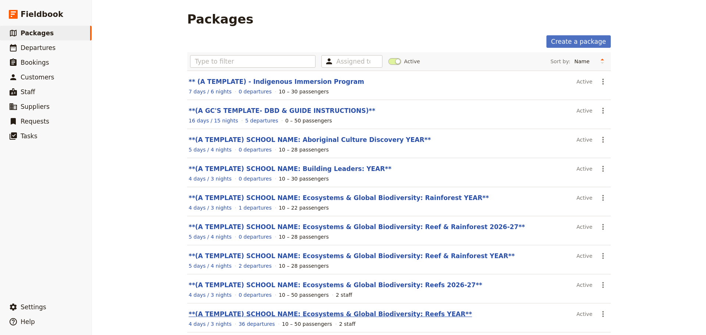
click at [371, 316] on link "**(A TEMPLATE) SCHOOL NAME: Ecosystems & Global Biodiversity: Reefs YEAR**" at bounding box center [331, 313] width 284 height 7
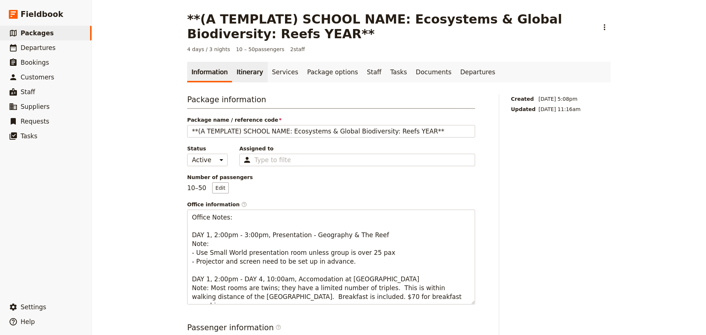
click at [248, 69] on link "Itinerary" at bounding box center [249, 72] width 35 height 21
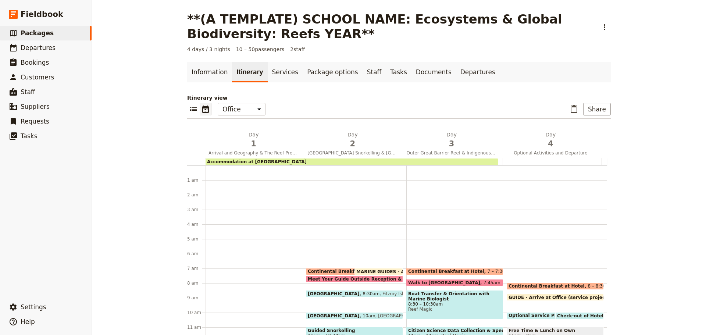
scroll to position [96, 0]
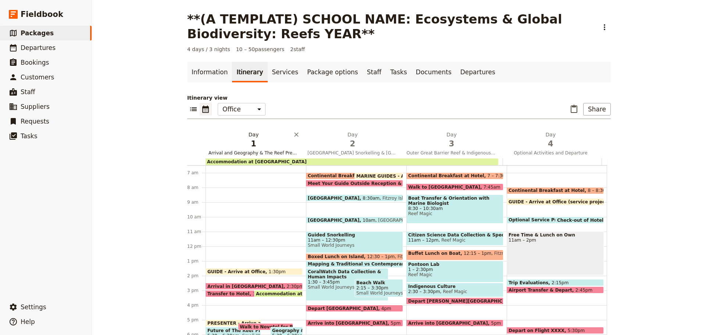
click at [222, 153] on span "Arrival and Geography & The Reef Presentation" at bounding box center [254, 153] width 96 height 6
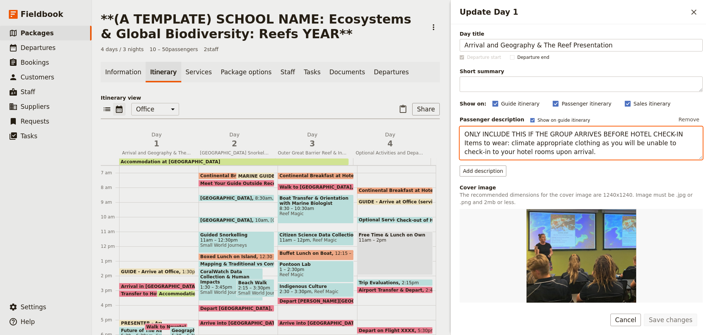
click at [537, 141] on textarea "ONLY INCLUDE THIS IF THE GROUP ARRIVES BEFORE HOTEL CHECK-IN Items to wear: cli…" at bounding box center [581, 143] width 243 height 33
drag, startPoint x: 463, startPoint y: 145, endPoint x: 587, endPoint y: 160, distance: 124.9
click at [587, 160] on div "Passenger description Show on guide itinerary Remove ONLY INCLUDE THIS IF THE G…" at bounding box center [581, 145] width 243 height 63
